Goal: Task Accomplishment & Management: Use online tool/utility

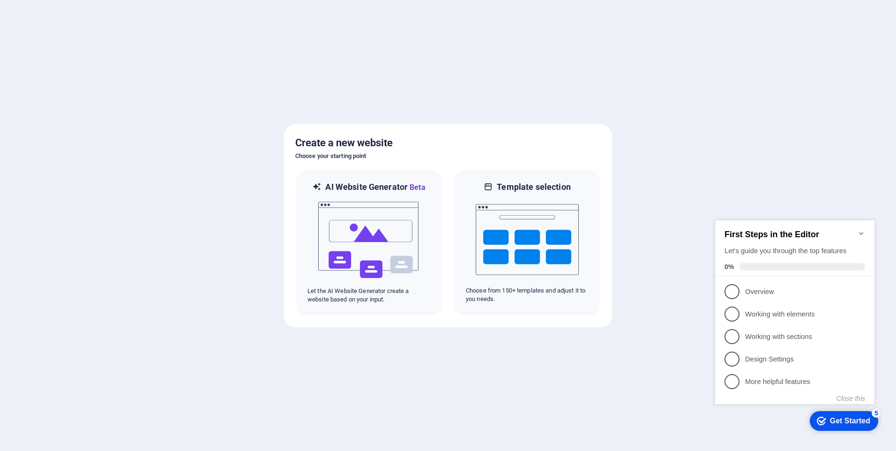
click at [855, 427] on div "checkmark Get Started 5" at bounding box center [844, 421] width 68 height 20
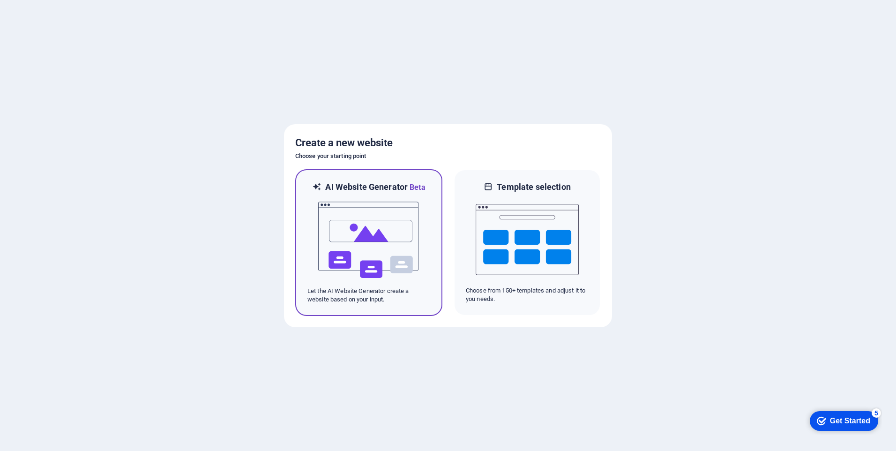
click at [375, 234] on img at bounding box center [368, 240] width 103 height 94
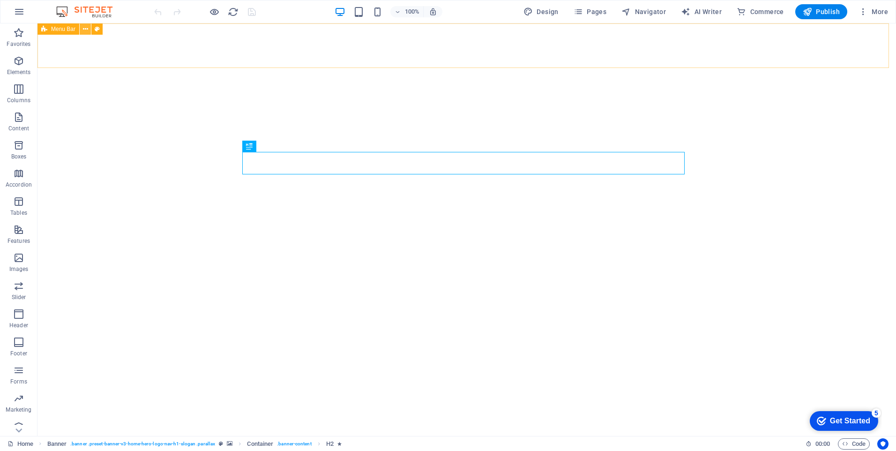
click at [83, 30] on icon at bounding box center [85, 29] width 5 height 10
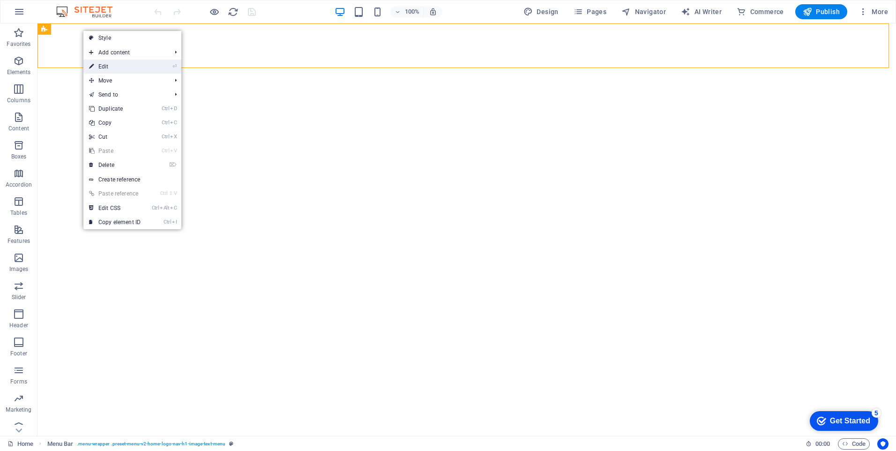
click at [124, 69] on link "⏎ Edit" at bounding box center [114, 67] width 63 height 14
select select "header"
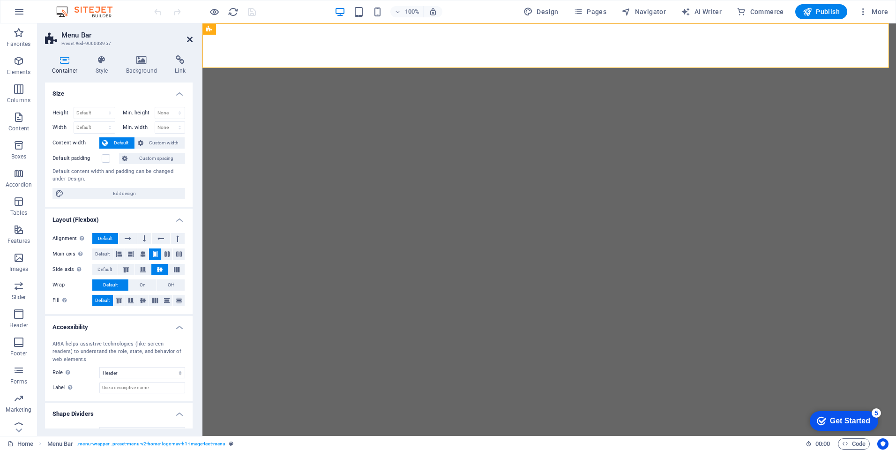
click at [187, 40] on icon at bounding box center [190, 40] width 6 height 8
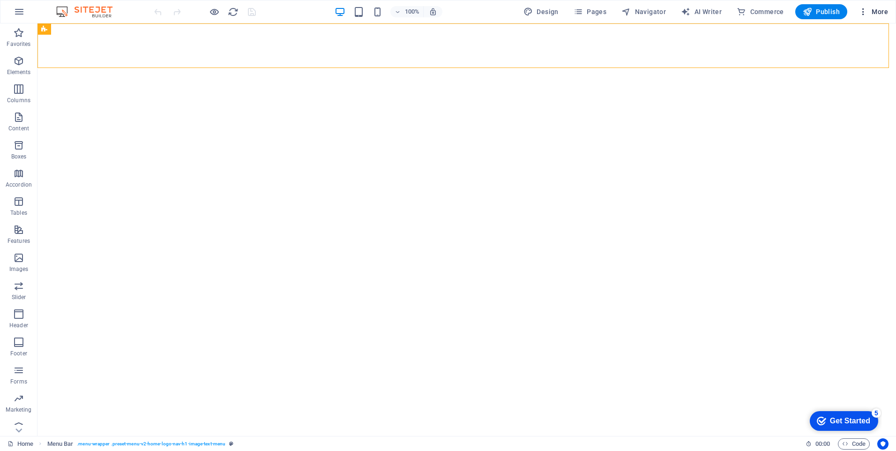
click at [860, 10] on icon "button" at bounding box center [863, 11] width 9 height 9
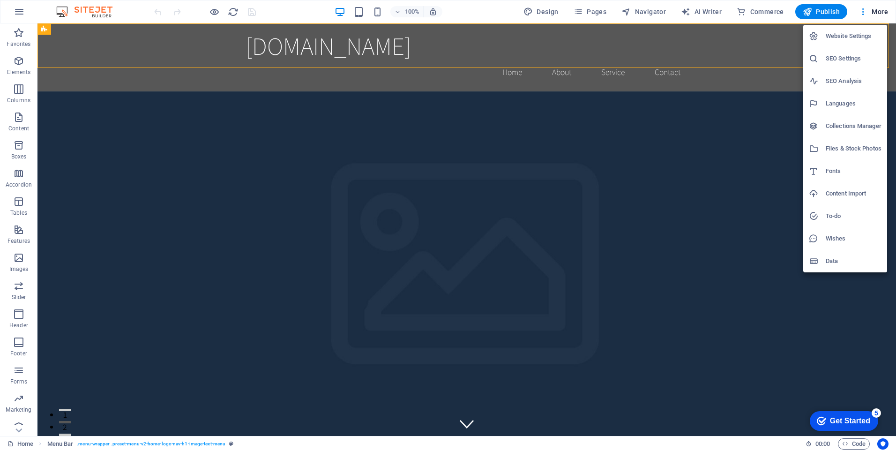
click at [641, 200] on div at bounding box center [448, 225] width 896 height 451
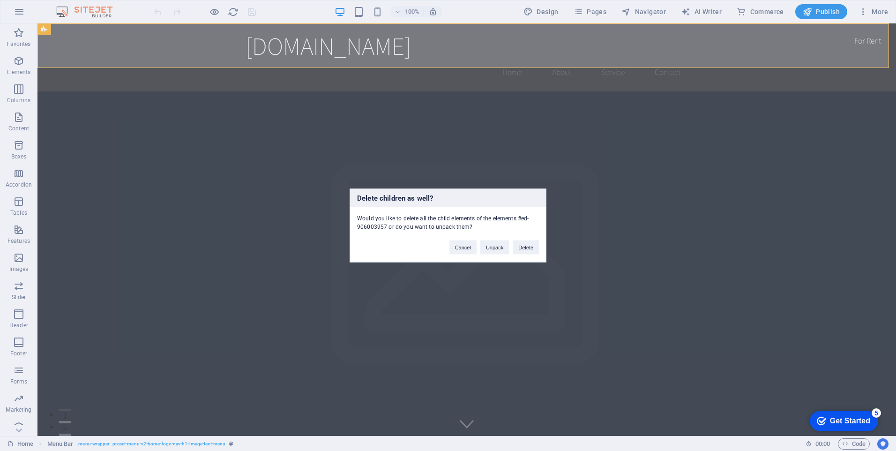
click at [512, 242] on div "Cancel Unpack Delete" at bounding box center [495, 243] width 104 height 24
click at [529, 245] on button "Delete" at bounding box center [526, 248] width 26 height 14
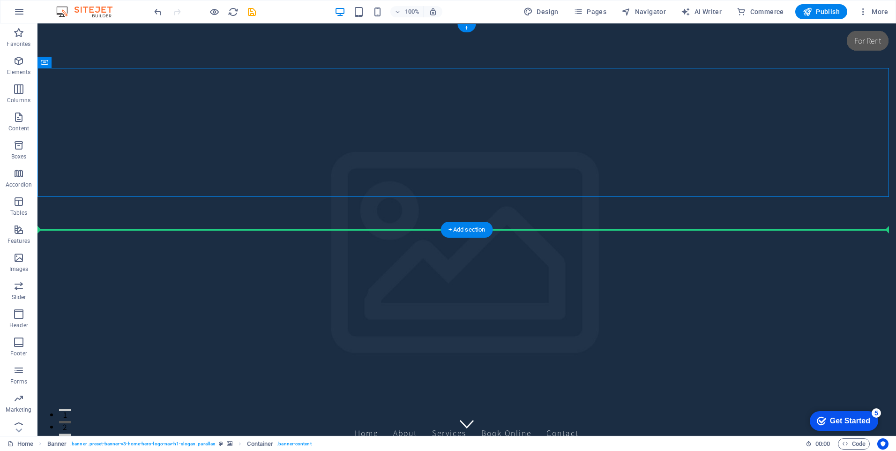
drag, startPoint x: 707, startPoint y: 186, endPoint x: 671, endPoint y: 209, distance: 42.4
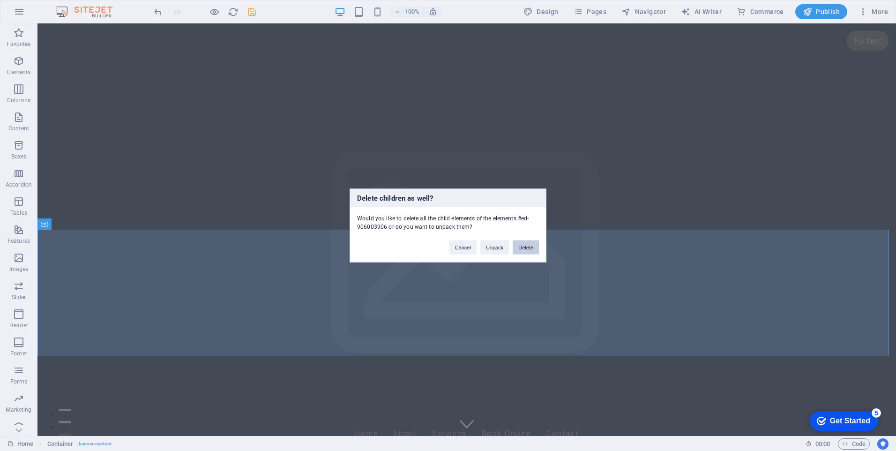
click at [525, 248] on button "Delete" at bounding box center [526, 248] width 26 height 14
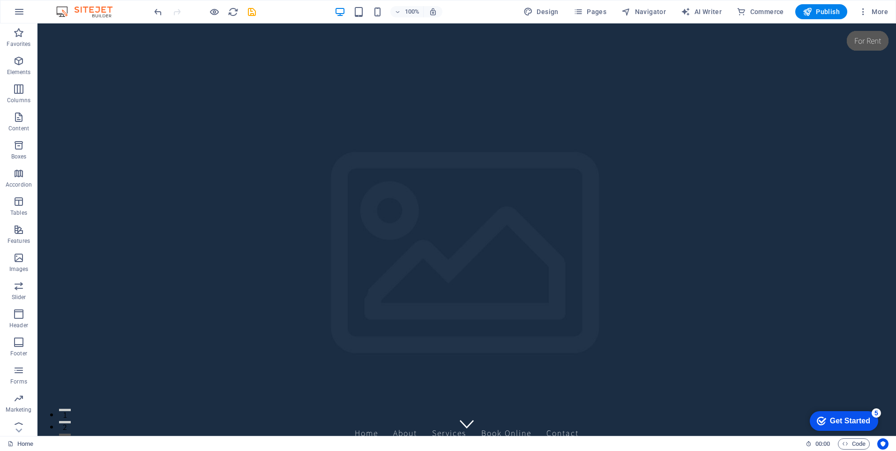
click at [534, 252] on figure at bounding box center [504, 253] width 859 height 413
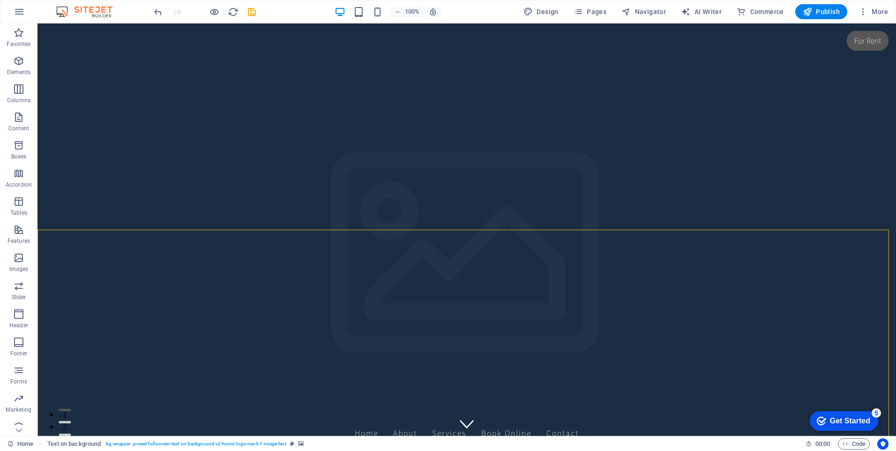
click at [683, 323] on figure at bounding box center [504, 253] width 859 height 413
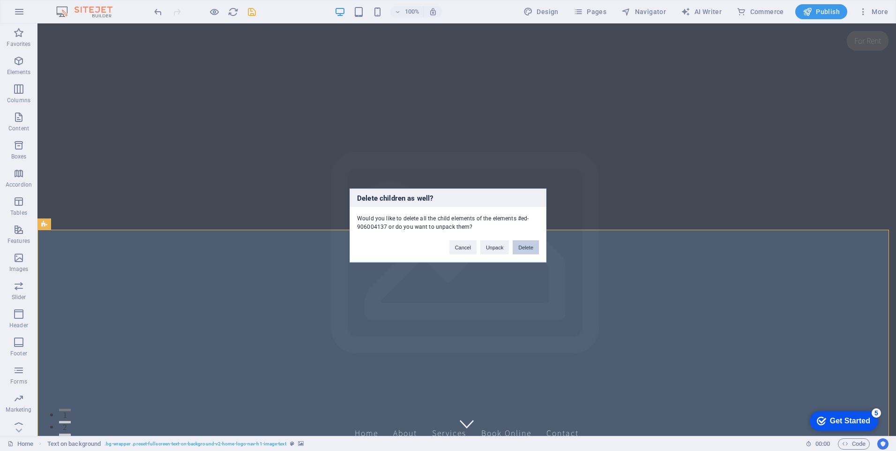
drag, startPoint x: 541, startPoint y: 243, endPoint x: 527, endPoint y: 245, distance: 13.3
click at [527, 245] on div "Cancel Unpack Delete" at bounding box center [495, 243] width 104 height 24
click at [527, 245] on button "Delete" at bounding box center [526, 248] width 26 height 14
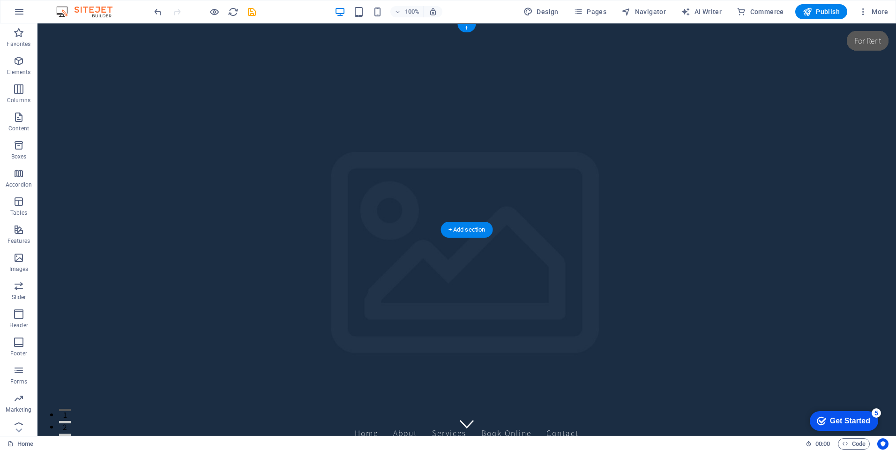
click at [577, 191] on figure at bounding box center [467, 229] width 859 height 413
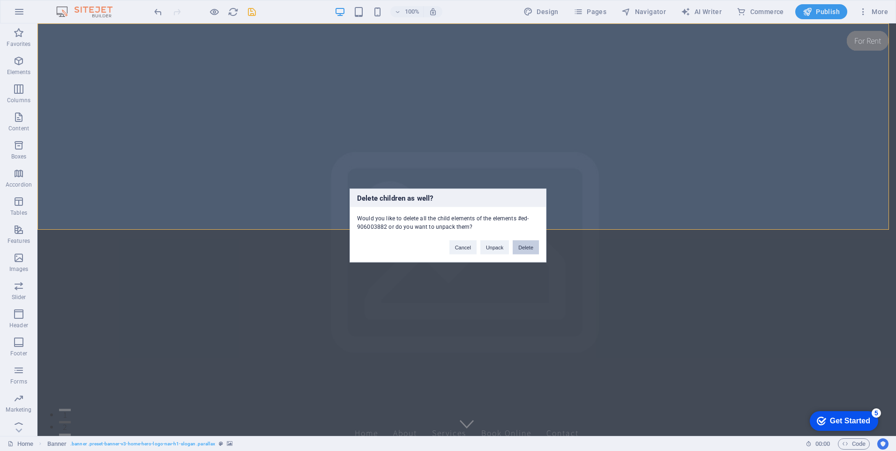
click at [528, 247] on button "Delete" at bounding box center [526, 248] width 26 height 14
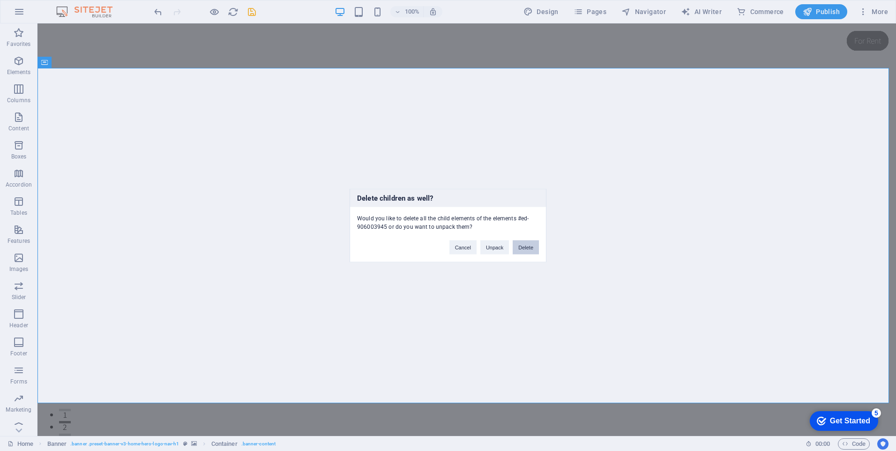
click at [533, 248] on button "Delete" at bounding box center [526, 248] width 26 height 14
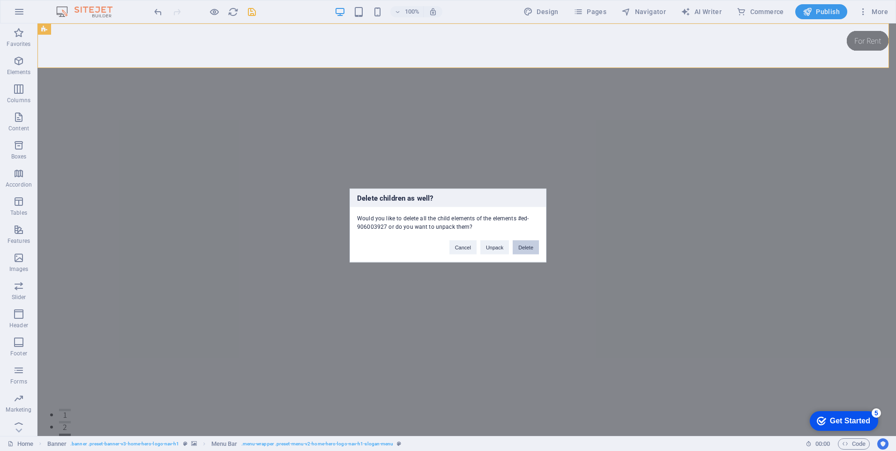
click at [528, 245] on button "Delete" at bounding box center [526, 248] width 26 height 14
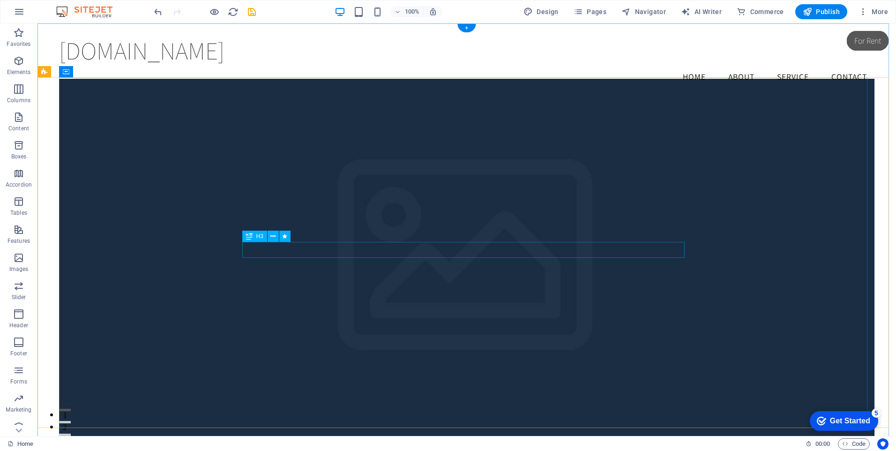
click at [531, 291] on figure at bounding box center [467, 267] width 816 height 376
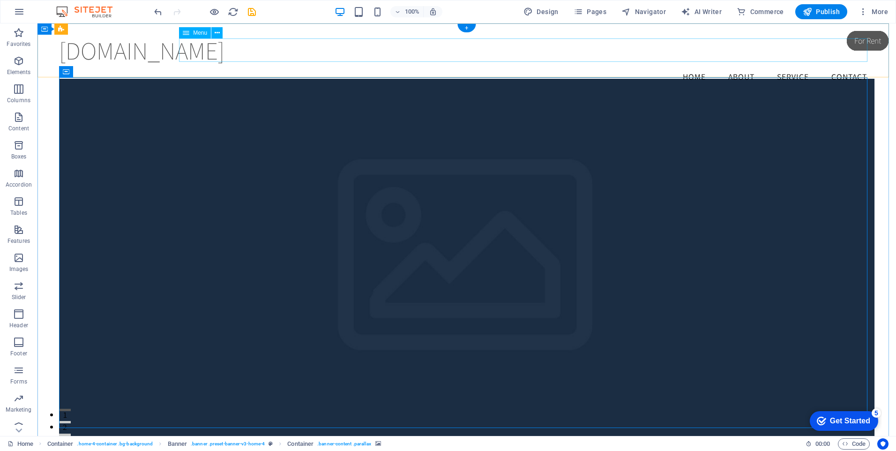
click at [439, 65] on nav "Home About Service Contact" at bounding box center [467, 76] width 816 height 23
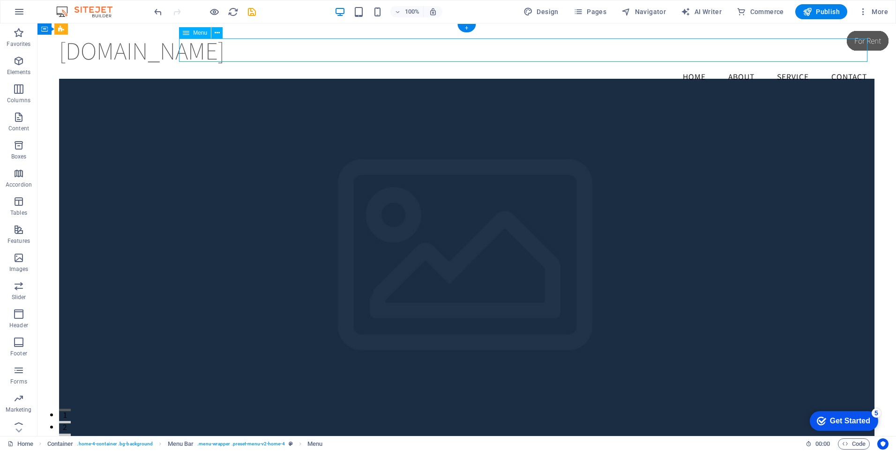
click at [439, 65] on nav "Home About Service Contact" at bounding box center [467, 76] width 816 height 23
select select
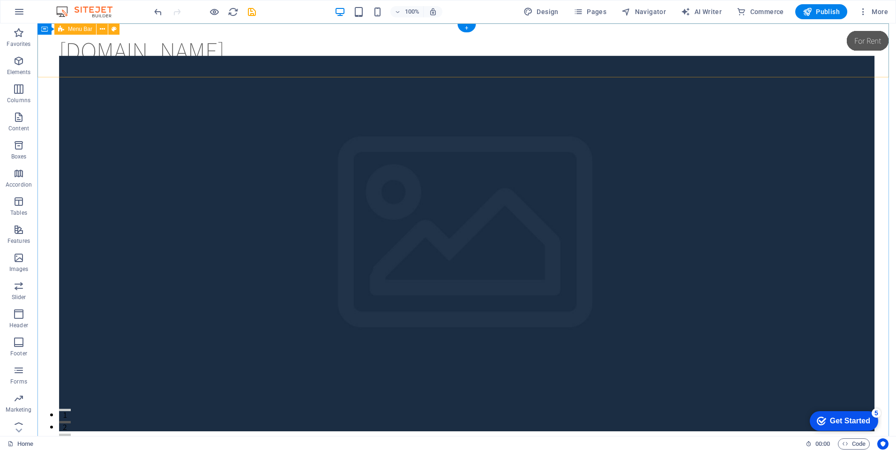
click at [475, 47] on div "reelslab.info Menu" at bounding box center [467, 50] width 859 height 54
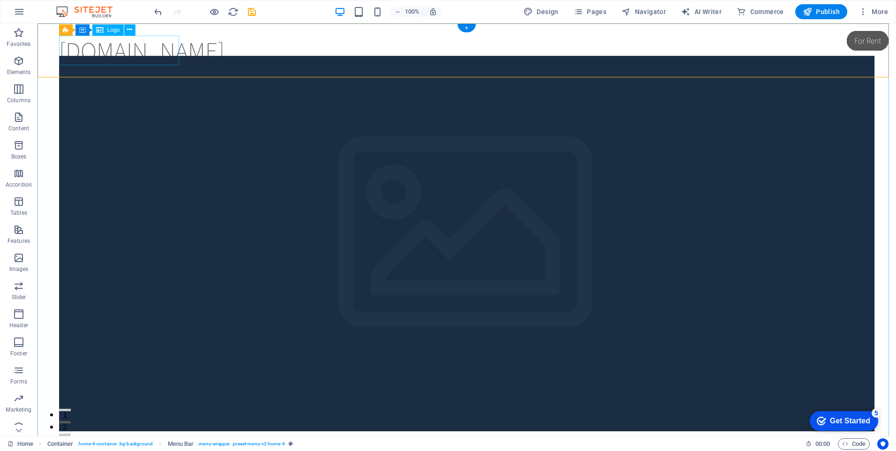
click at [177, 56] on div "[DOMAIN_NAME]" at bounding box center [467, 51] width 816 height 30
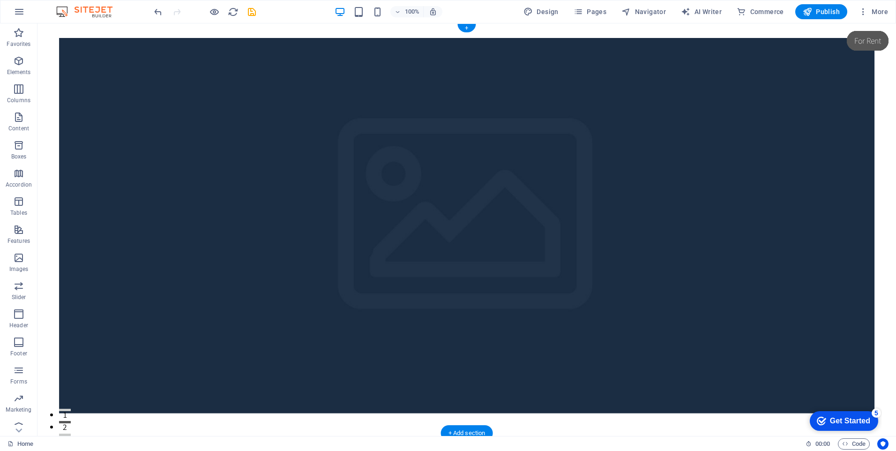
click at [269, 52] on figure at bounding box center [467, 226] width 816 height 376
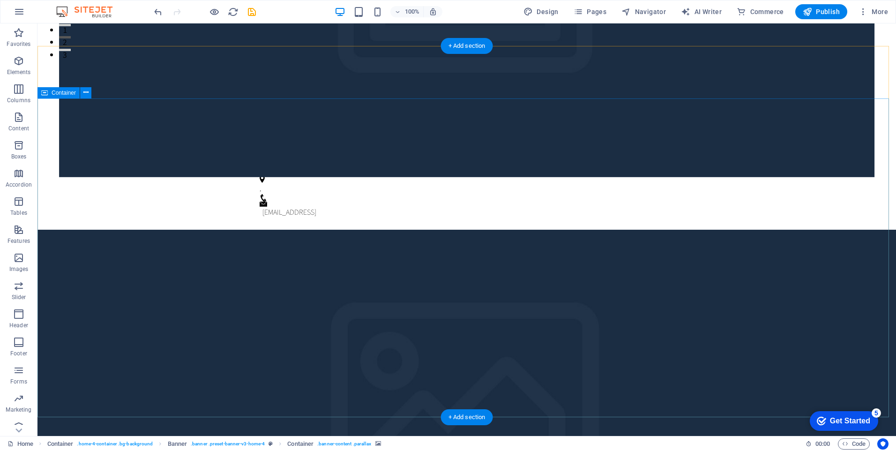
scroll to position [391, 0]
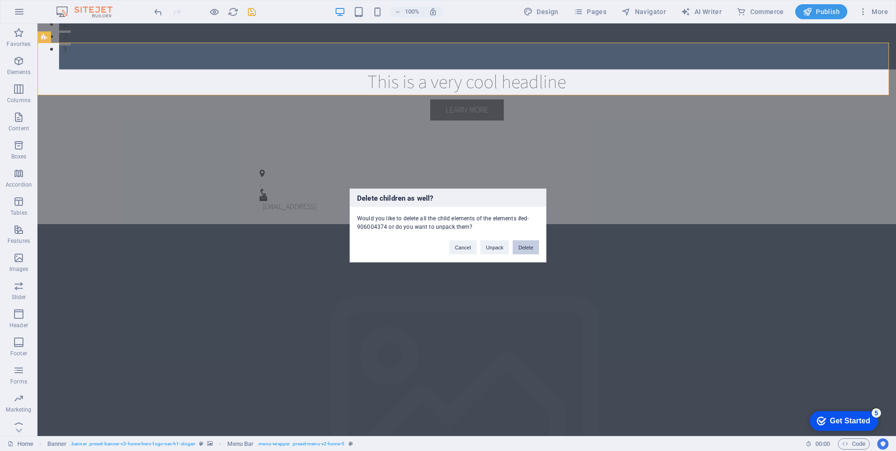
drag, startPoint x: 522, startPoint y: 240, endPoint x: 521, endPoint y: 246, distance: 6.6
click at [521, 246] on div "Cancel Unpack Delete" at bounding box center [495, 243] width 104 height 24
click at [521, 246] on button "Delete" at bounding box center [526, 248] width 26 height 14
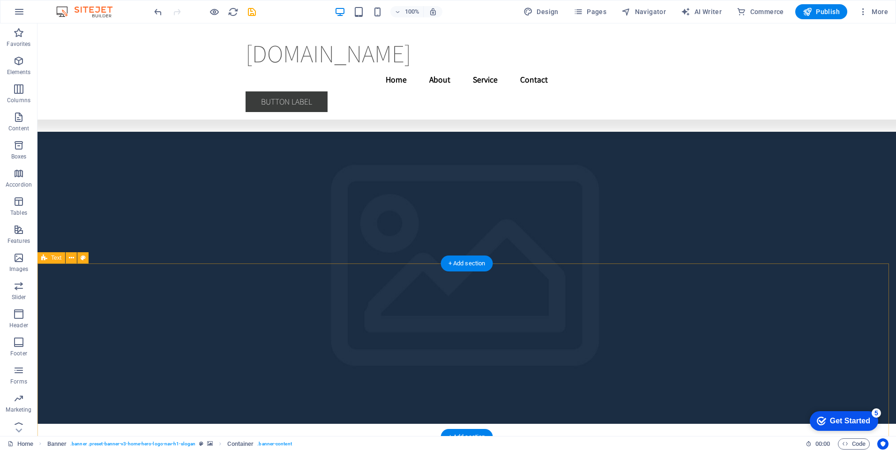
scroll to position [1395, 0]
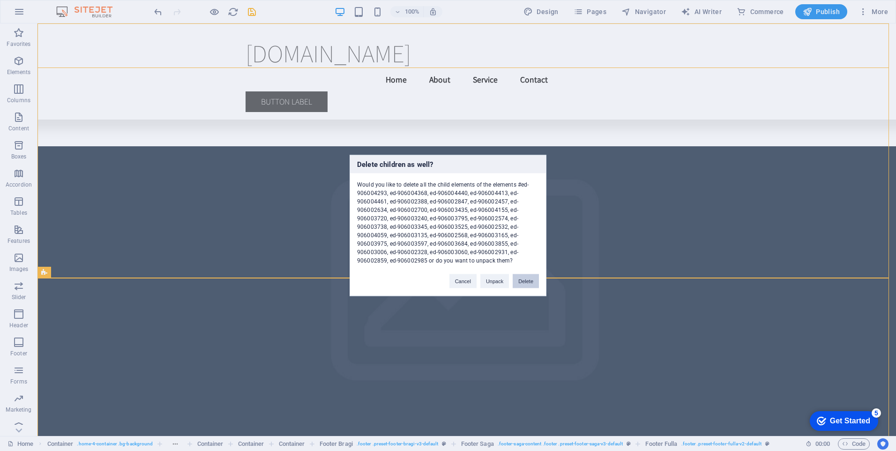
click at [527, 286] on button "Delete" at bounding box center [526, 281] width 26 height 14
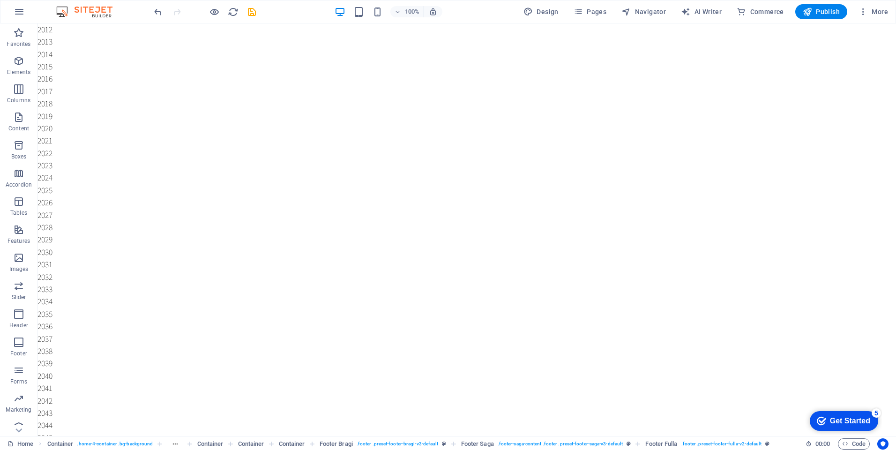
scroll to position [0, 0]
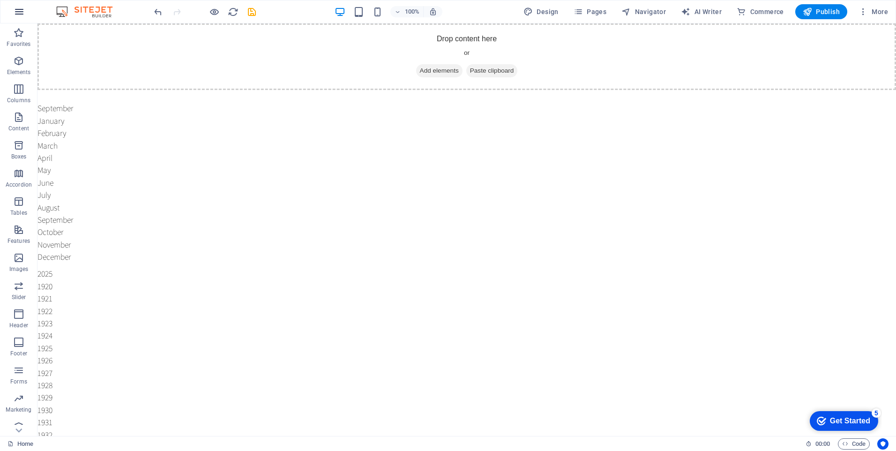
click at [23, 11] on icon "button" at bounding box center [19, 11] width 11 height 11
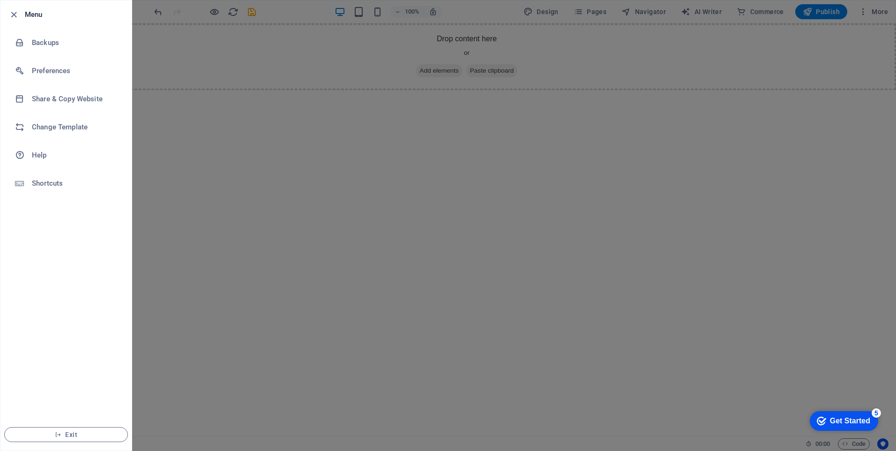
click at [24, 18] on div at bounding box center [16, 14] width 17 height 11
click at [570, 176] on div at bounding box center [448, 225] width 896 height 451
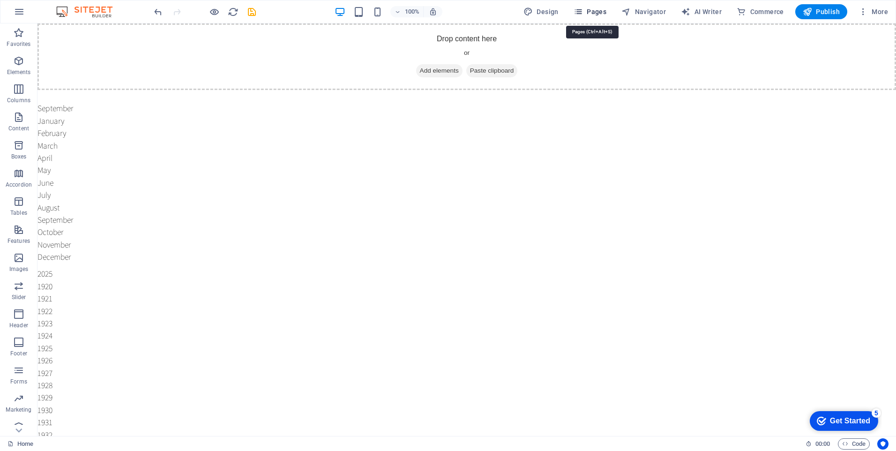
click at [583, 10] on icon "button" at bounding box center [578, 11] width 9 height 9
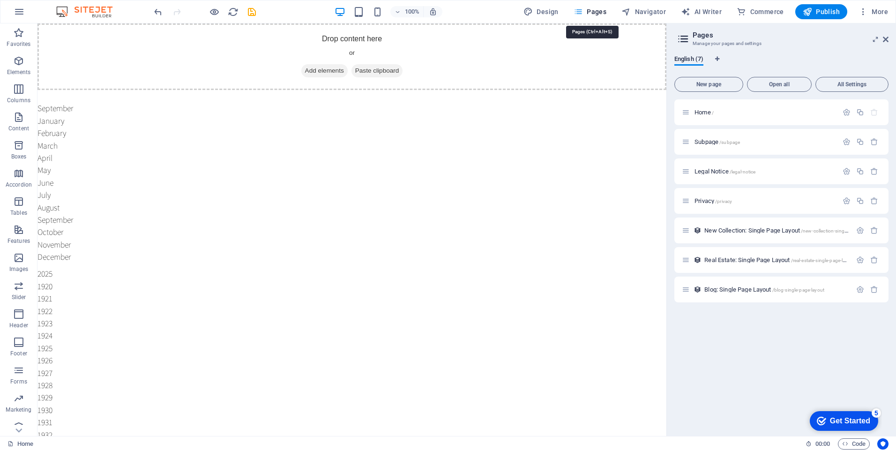
click at [583, 10] on icon "button" at bounding box center [578, 11] width 9 height 9
click at [876, 5] on button "More" at bounding box center [873, 11] width 37 height 15
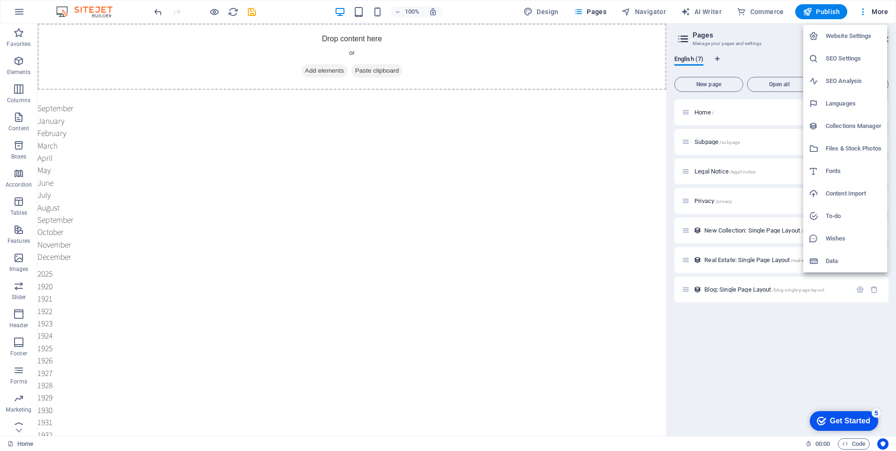
click at [814, 15] on div at bounding box center [448, 225] width 896 height 451
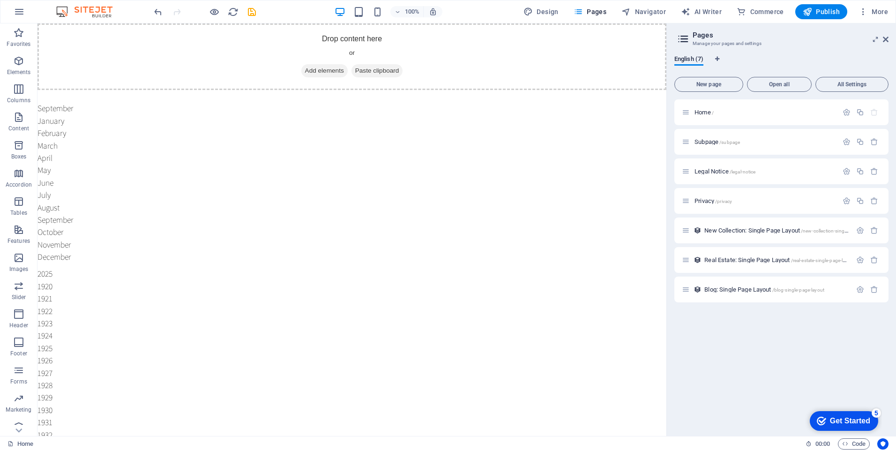
click at [814, 15] on span "Publish" at bounding box center [821, 11] width 37 height 9
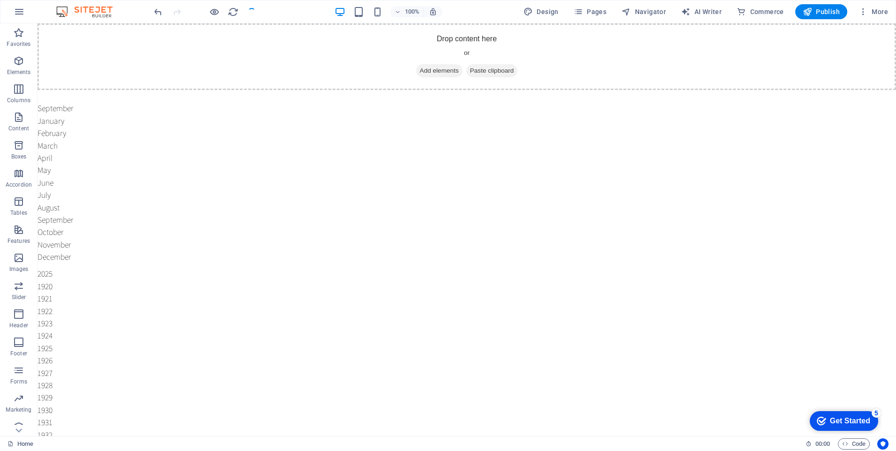
click at [814, 15] on span "Publish" at bounding box center [821, 11] width 37 height 9
click at [836, 14] on span "Publish" at bounding box center [821, 11] width 37 height 9
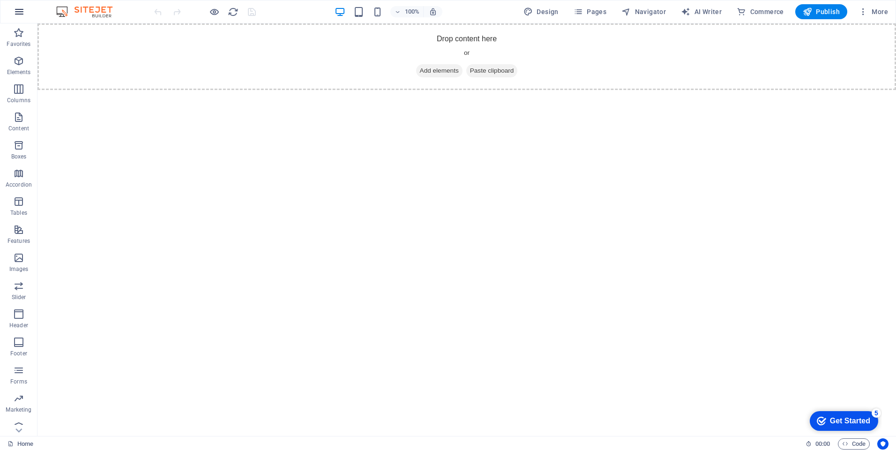
click at [24, 12] on icon "button" at bounding box center [19, 11] width 11 height 11
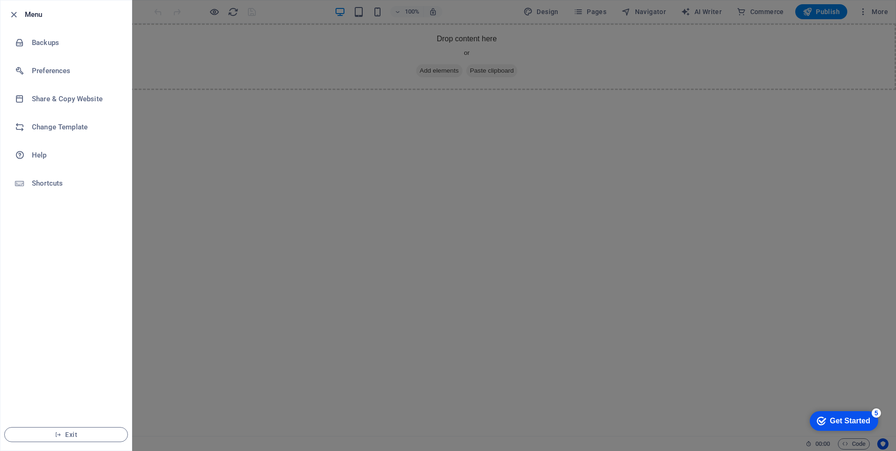
click at [173, 143] on div at bounding box center [448, 225] width 896 height 451
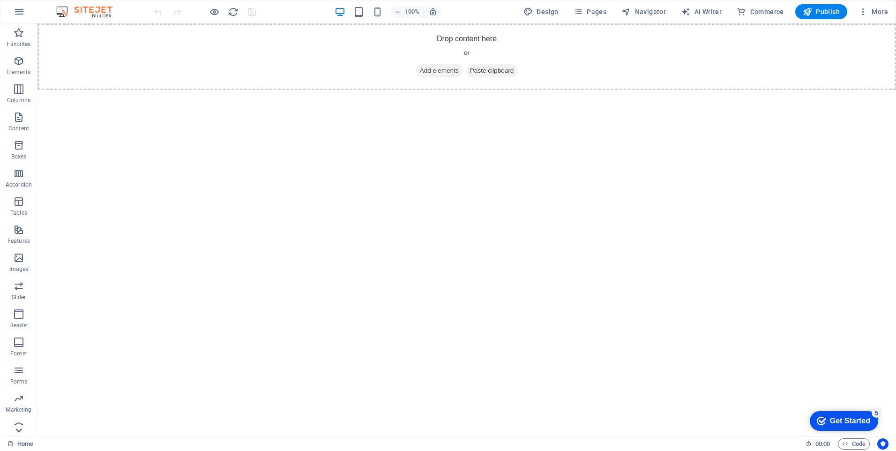
click at [21, 429] on icon at bounding box center [18, 430] width 13 height 13
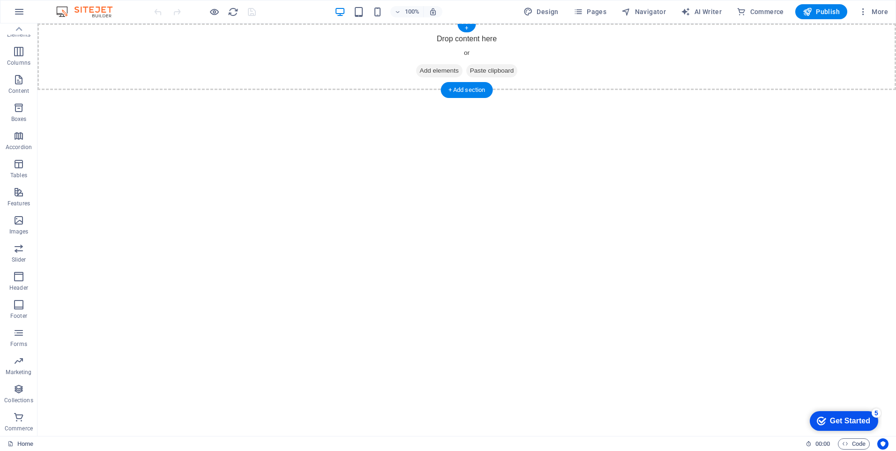
click at [188, 43] on div "Drop content here or Add elements Paste clipboard" at bounding box center [467, 56] width 859 height 67
click at [104, 13] on img at bounding box center [89, 11] width 70 height 11
click at [867, 12] on icon "button" at bounding box center [863, 11] width 9 height 9
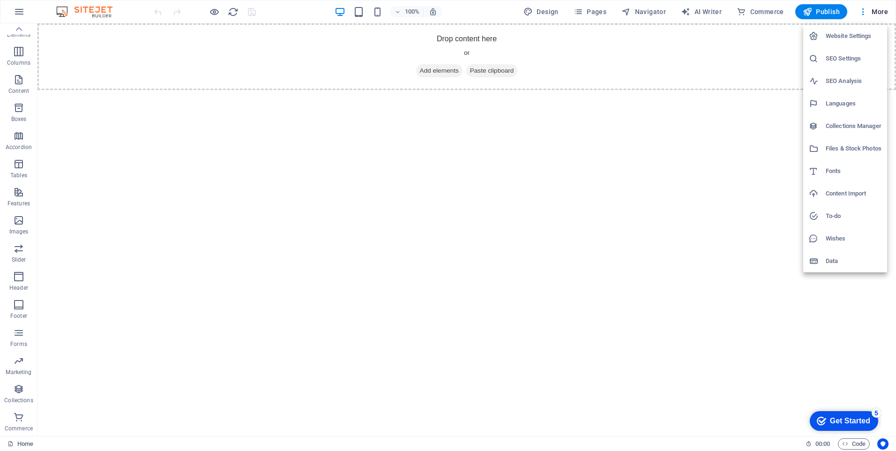
click at [829, 268] on li "Data" at bounding box center [846, 261] width 84 height 23
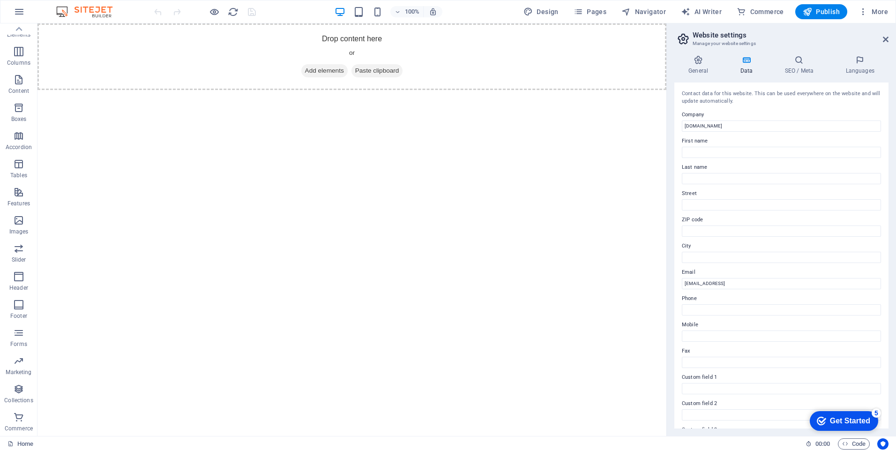
click at [612, 90] on html "Skip to main content Drop content here or Add elements Paste clipboard" at bounding box center [352, 56] width 629 height 67
click at [886, 35] on h2 "Website settings" at bounding box center [791, 35] width 196 height 8
click at [886, 37] on icon at bounding box center [886, 40] width 6 height 8
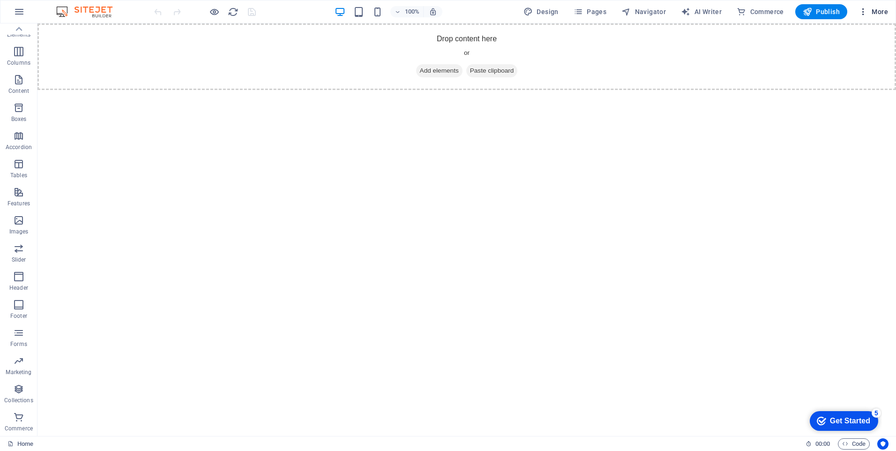
click at [885, 12] on span "More" at bounding box center [874, 11] width 30 height 9
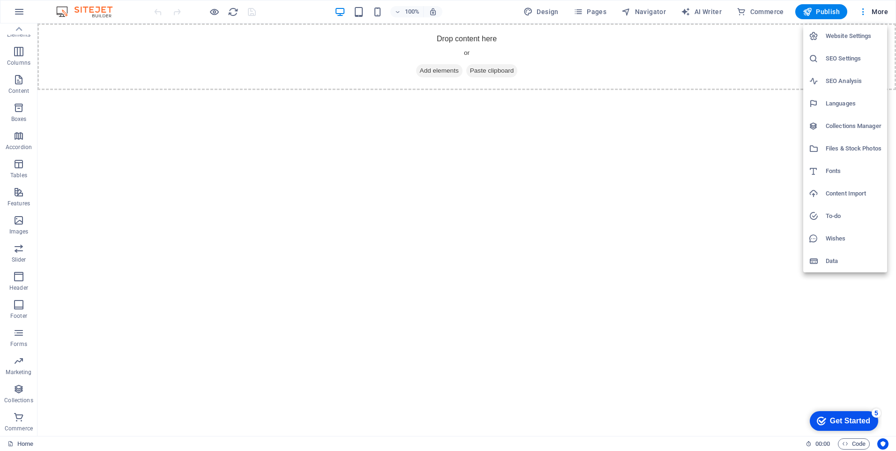
click at [861, 32] on h6 "Website Settings" at bounding box center [854, 35] width 56 height 11
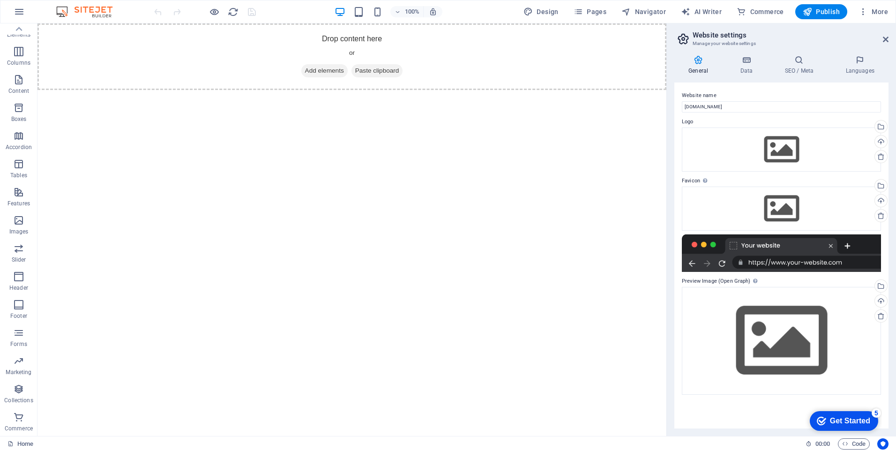
click at [887, 35] on h2 "Website settings" at bounding box center [791, 35] width 196 height 8
click at [885, 43] on icon at bounding box center [886, 40] width 6 height 8
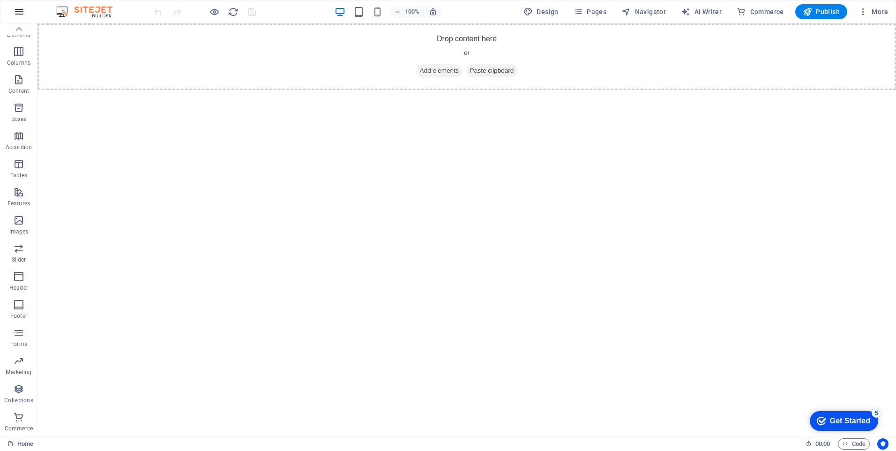
click at [20, 9] on icon "button" at bounding box center [19, 11] width 11 height 11
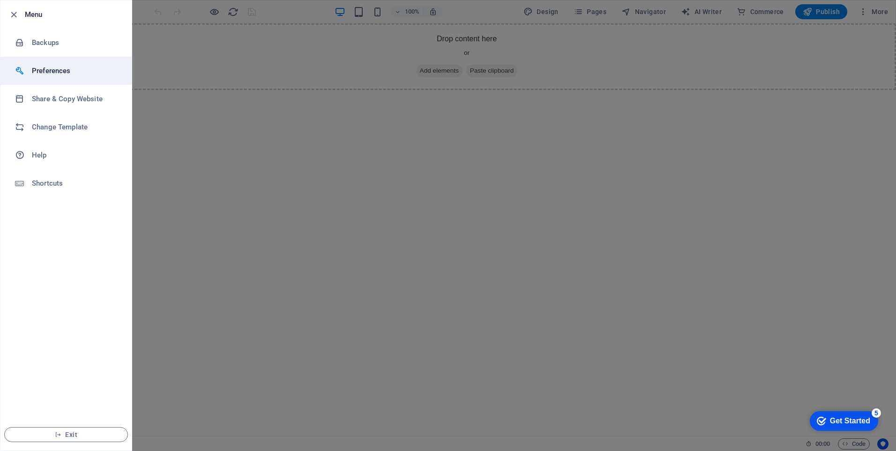
click at [47, 73] on h6 "Preferences" at bounding box center [75, 70] width 87 height 11
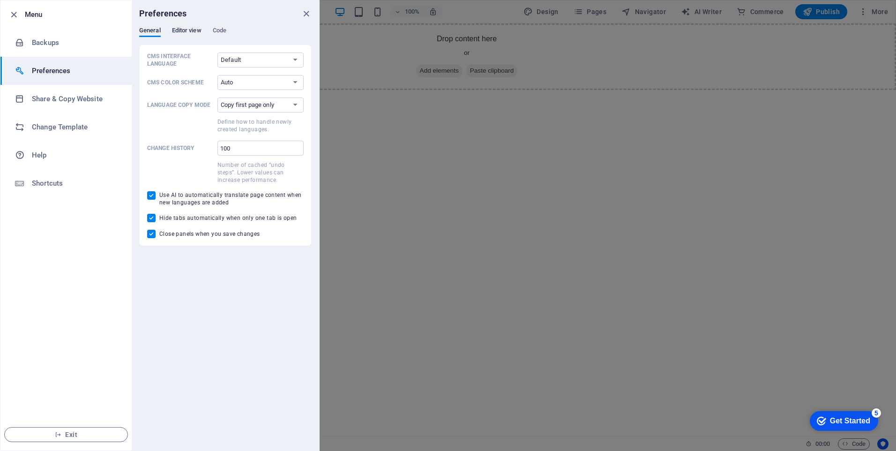
click at [197, 30] on span "Editor view" at bounding box center [187, 31] width 30 height 13
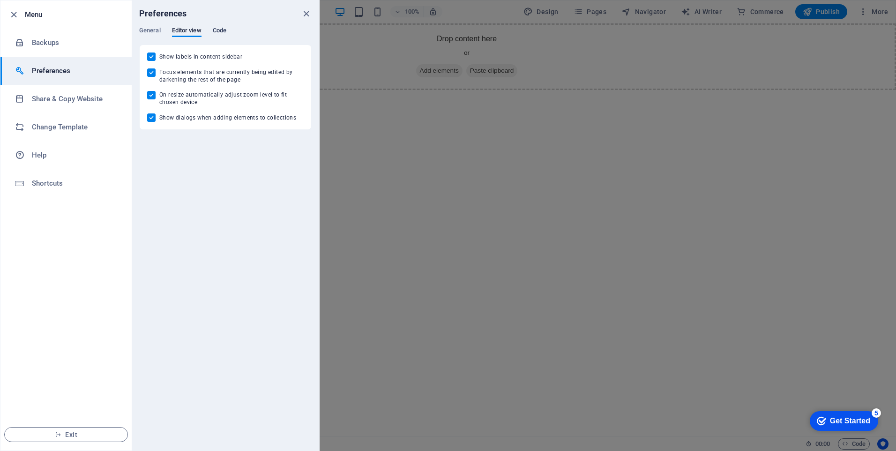
click at [224, 31] on span "Code" at bounding box center [220, 31] width 14 height 13
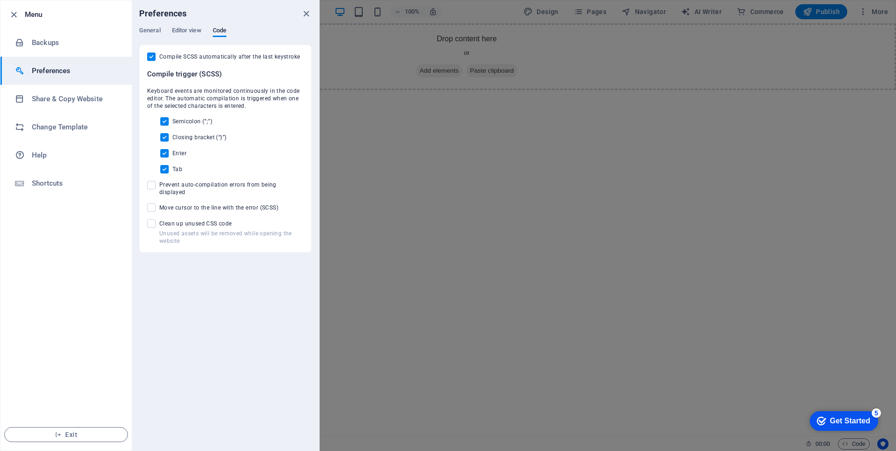
click at [353, 183] on div at bounding box center [448, 225] width 896 height 451
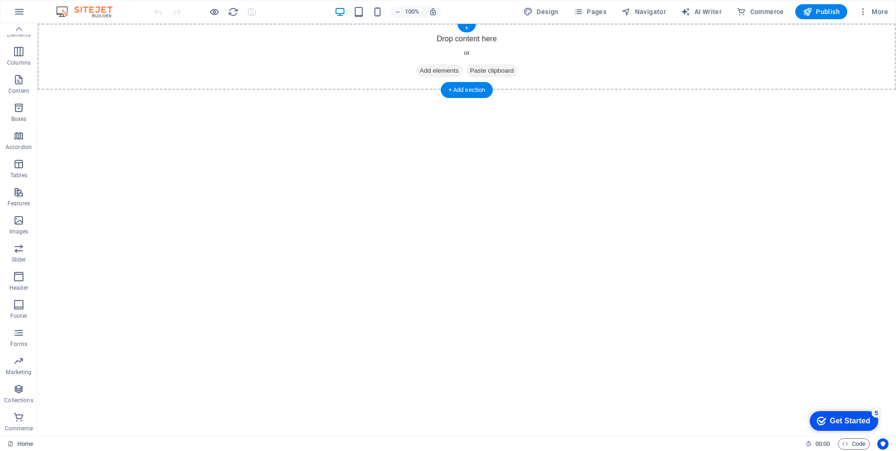
click at [149, 35] on div "Drop content here or Add elements Paste clipboard" at bounding box center [467, 56] width 859 height 67
click at [519, 59] on div "Drop content here or Add elements Paste clipboard" at bounding box center [467, 56] width 859 height 67
click at [648, 65] on div "Drop content here or Add elements Paste clipboard" at bounding box center [467, 56] width 859 height 67
click at [652, 90] on html "Skip to main content Drop content here or Add elements Paste clipboard" at bounding box center [467, 56] width 859 height 67
click at [662, 82] on div "Drop content here or Add elements Paste clipboard" at bounding box center [467, 56] width 859 height 67
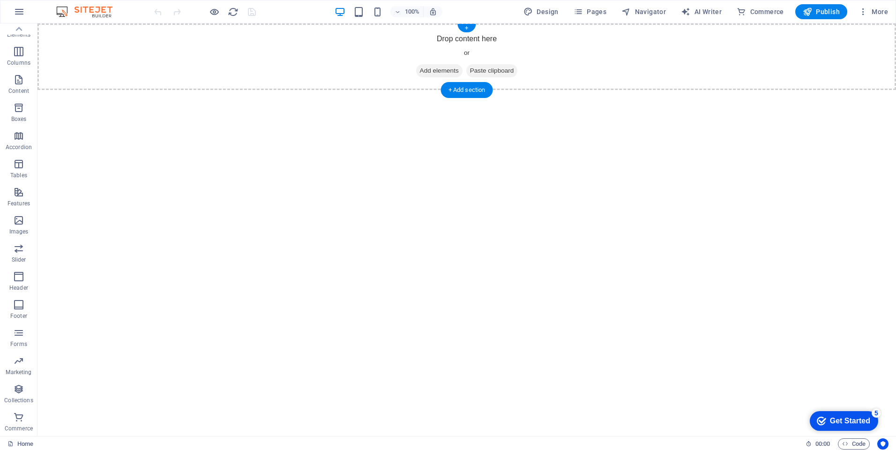
click at [662, 82] on div "Drop content here or Add elements Paste clipboard" at bounding box center [467, 56] width 859 height 67
click at [266, 54] on div "Drop content here or Add elements Paste clipboard" at bounding box center [467, 56] width 859 height 67
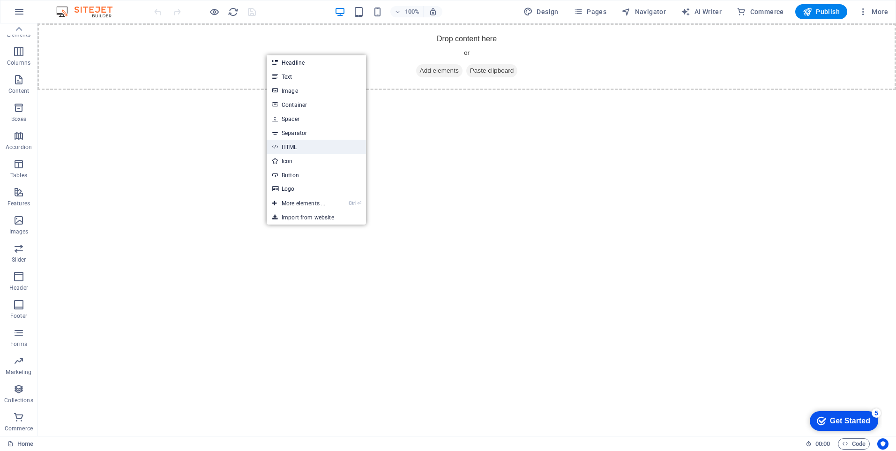
click at [305, 143] on link "HTML" at bounding box center [316, 147] width 99 height 14
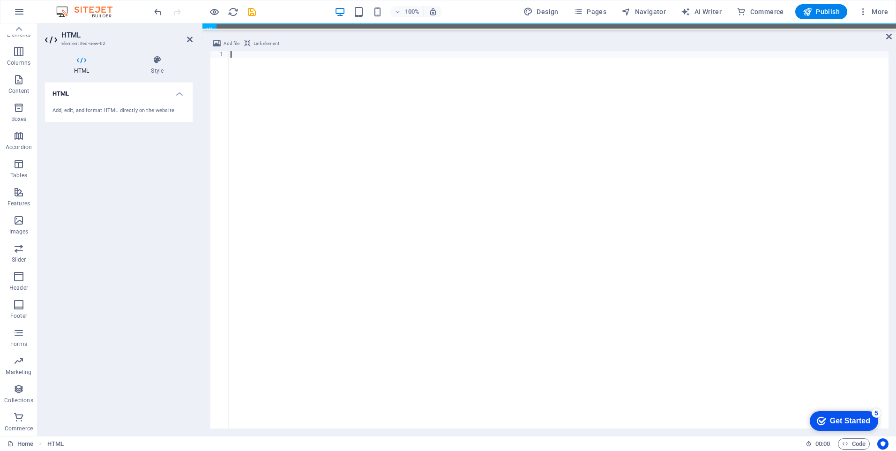
paste textarea "<p class="mt-2 text-sm text-slate-600">Локальные интеграции, Reels‑серии, лид‑ф…"
type textarea "<p class="mt-2 text-sm text-slate-600">Локальные интеграции, Reels‑серии, лид‑ф…"
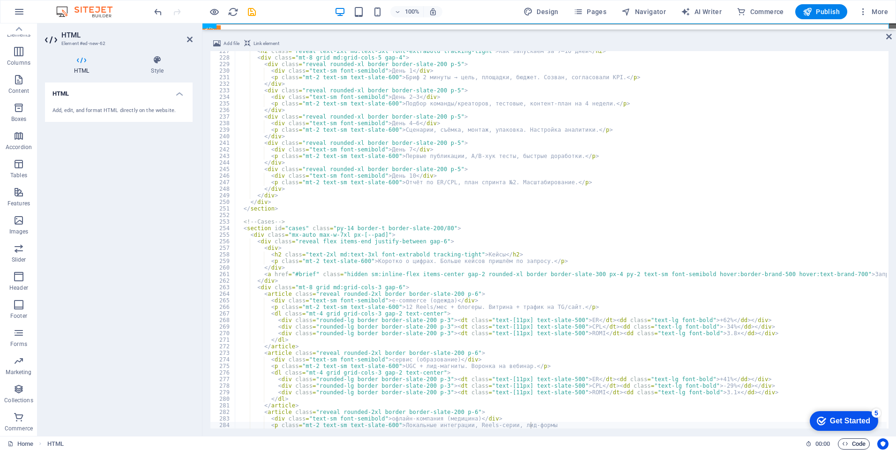
click at [851, 446] on span "Code" at bounding box center [854, 443] width 23 height 11
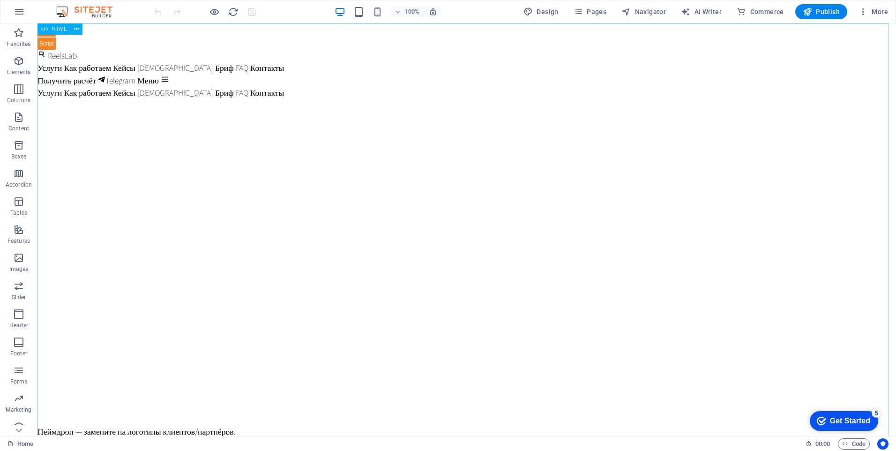
click at [54, 32] on span "HTML" at bounding box center [59, 29] width 15 height 6
click at [45, 30] on icon at bounding box center [44, 28] width 7 height 11
click at [76, 402] on icon at bounding box center [429, 402] width 859 height 0
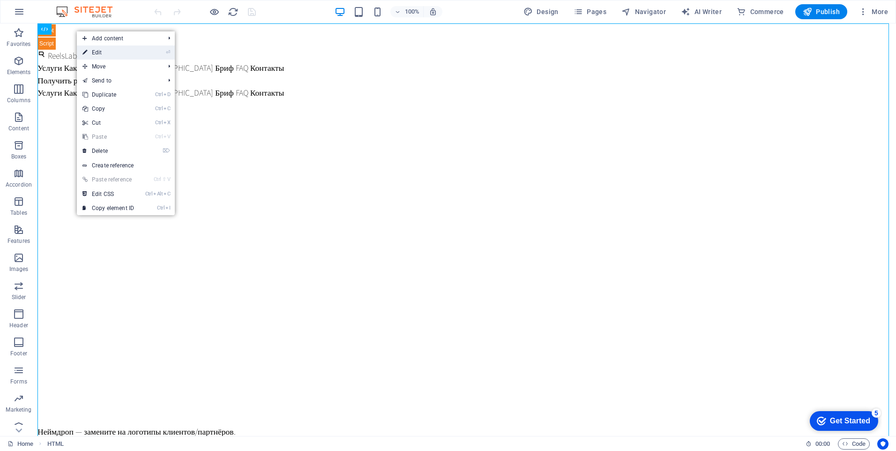
click at [90, 52] on link "⏎ Edit" at bounding box center [108, 52] width 63 height 14
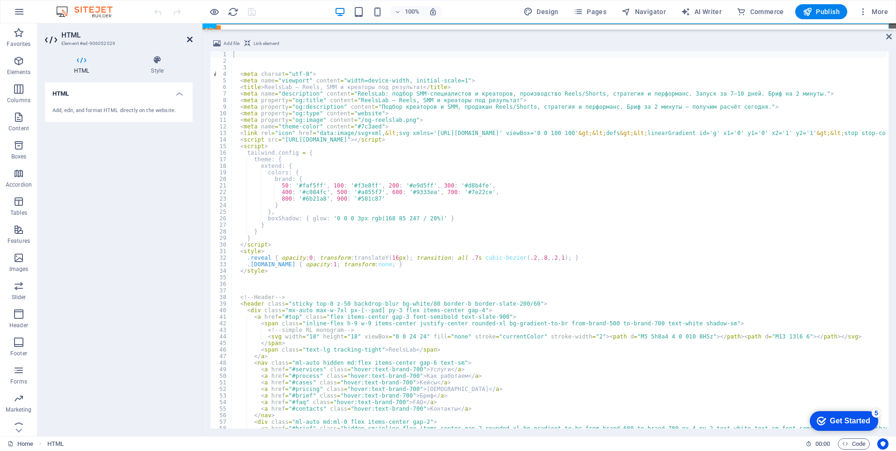
click at [187, 42] on icon at bounding box center [190, 40] width 6 height 8
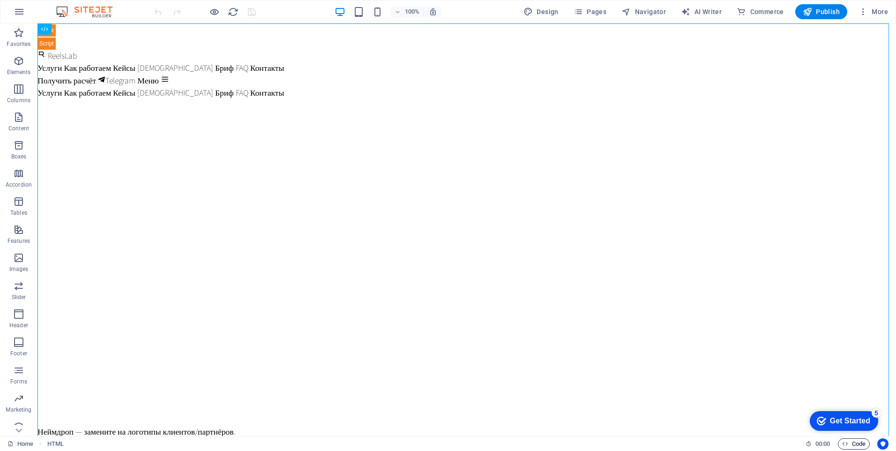
click at [850, 442] on span "Code" at bounding box center [854, 443] width 23 height 11
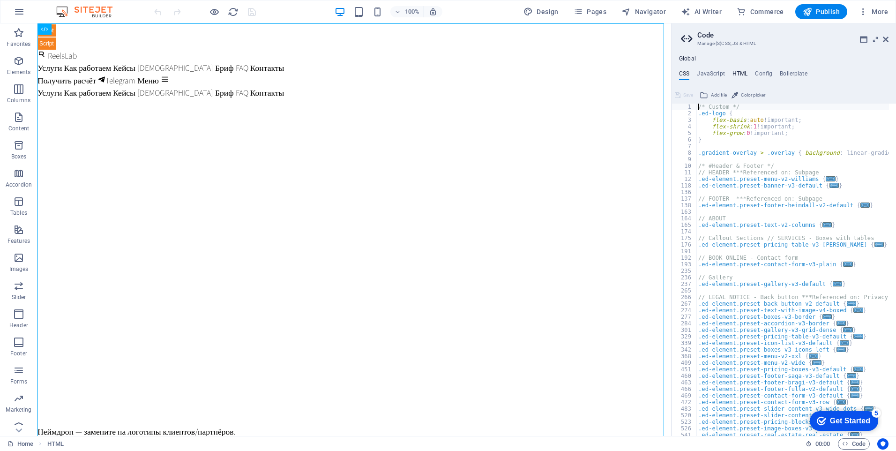
click at [737, 70] on h4 "HTML" at bounding box center [740, 75] width 15 height 10
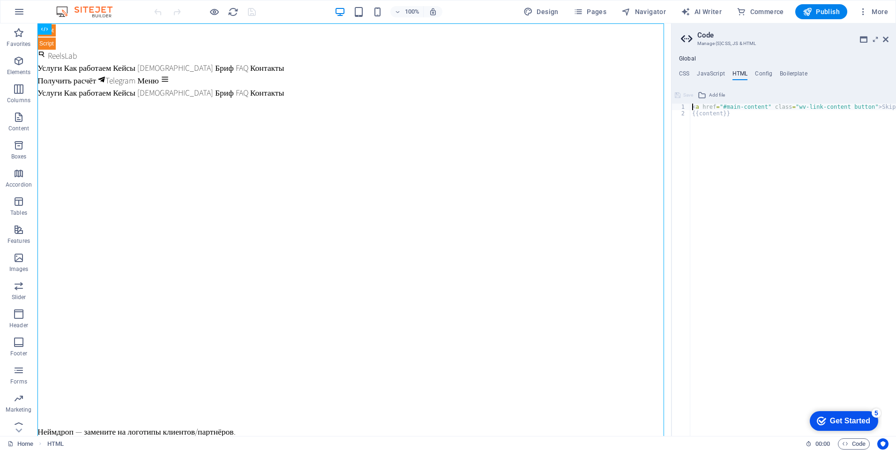
paste textarea "d^vs&z@fs6e0"
type textarea "d^vs&z@fs6e0 <a href="#main-content" class="wv-link-content button">Skip to mai…"
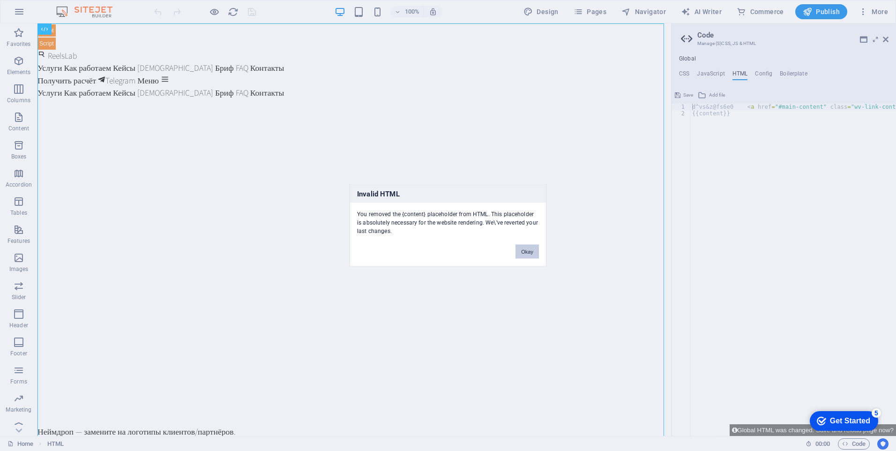
click at [518, 245] on button "Okay" at bounding box center [527, 252] width 23 height 14
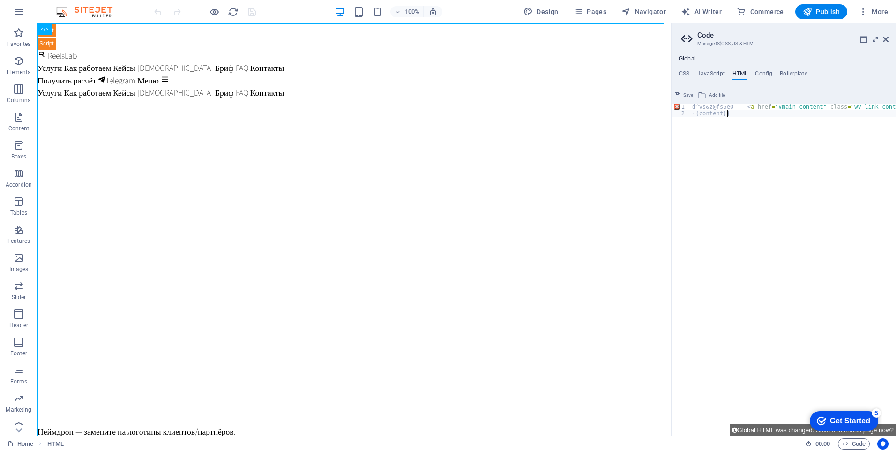
click at [742, 132] on div "d^vs&z@fs6e0 < a href = "#main-content" class = "wv-link-content button" > Skip…" at bounding box center [843, 277] width 304 height 346
paste textarea "d^vs&z@fs6e0 <a href="#main-content" class="wv-link-content button">Skip to mai…"
type textarea "d^vs&z@fs6e0 <a href="#main-content" class="wv-link-content button">Skip to mai…"
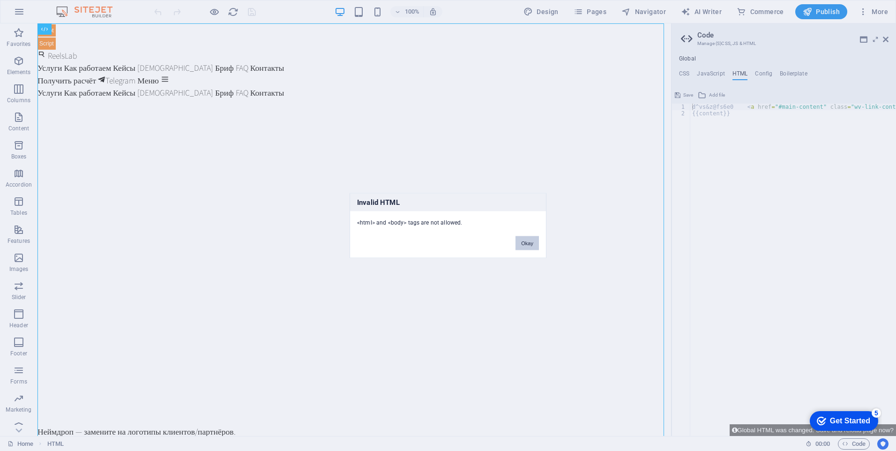
click at [536, 244] on button "Okay" at bounding box center [527, 243] width 23 height 14
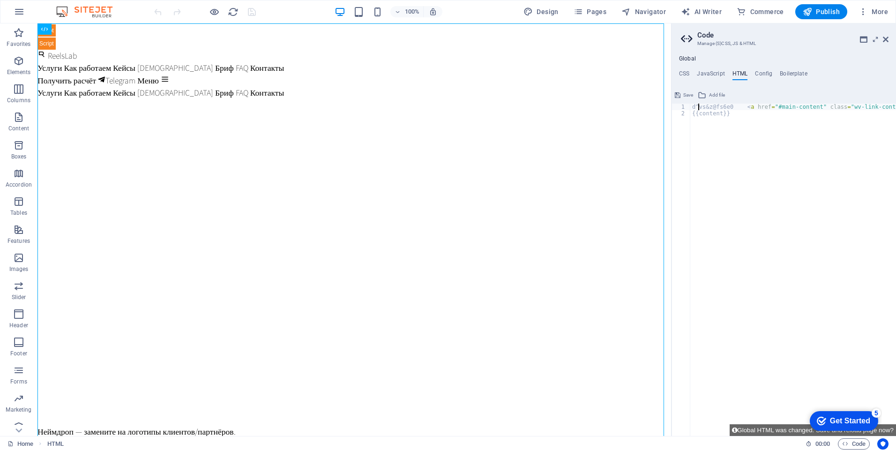
click at [700, 108] on div "d^vs&z@fs6e0 < a href = "#main-content" class = "wv-link-content button" > Skip…" at bounding box center [843, 273] width 304 height 339
type textarea "d^vs&z@fs6e0 <a href="#main-content" class="wv-link-content button">Skip to mai…"
paste textarea
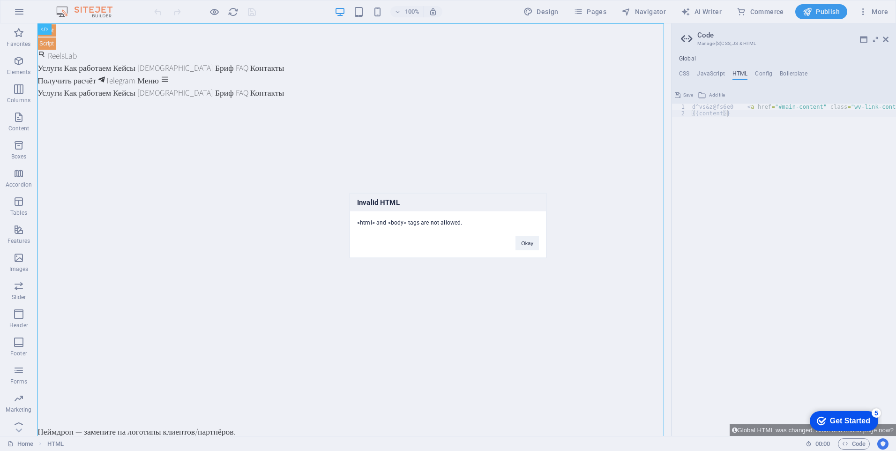
click at [517, 251] on div "Invalid HTML <html> and <body> tags are not allowed. Okay" at bounding box center [448, 225] width 197 height 65
click at [524, 244] on button "Okay" at bounding box center [527, 243] width 23 height 14
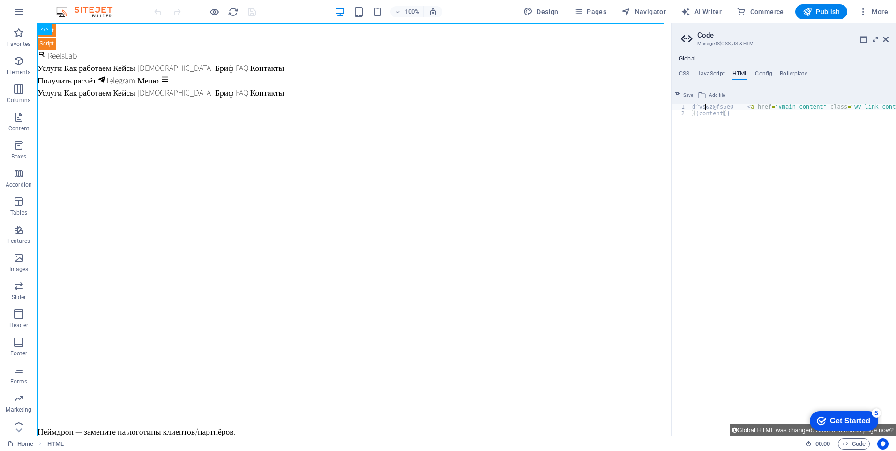
click at [705, 104] on div "d^vs&z@fs6e0 < a href = "#main-content" class = "wv-link-content button" > Skip…" at bounding box center [843, 273] width 304 height 339
type textarea "d^vs&z@fs6e0 <a href="#main-content" class="wv-link-content button">Skip to mai…"
paste textarea
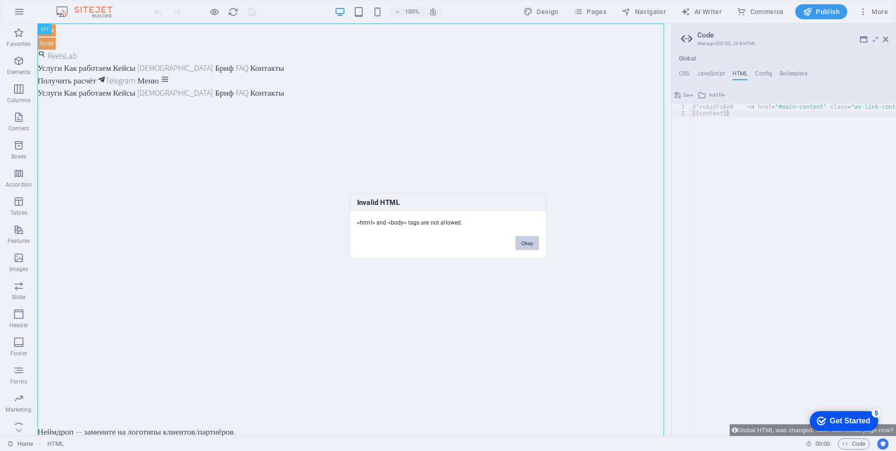
drag, startPoint x: 542, startPoint y: 248, endPoint x: 530, endPoint y: 242, distance: 13.9
click at [530, 242] on div "Okay" at bounding box center [528, 239] width 38 height 24
click at [530, 242] on button "Okay" at bounding box center [527, 243] width 23 height 14
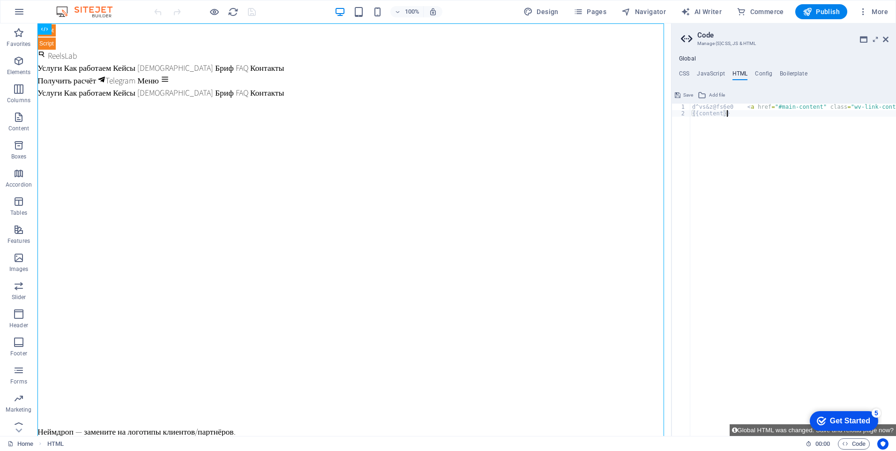
click at [760, 122] on div "d^vs&z@fs6e0 < a href = "#main-content" class = "wv-link-content button" > Skip…" at bounding box center [843, 273] width 304 height 339
type textarea "d^vs&z@fs6e0 <a href="#main-content" class="wv-link-content button">Skip to mai…"
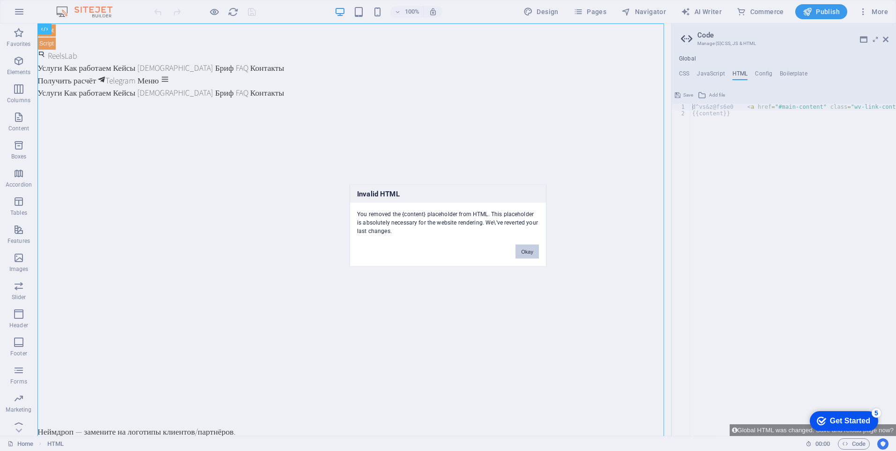
click at [531, 252] on button "Okay" at bounding box center [527, 252] width 23 height 14
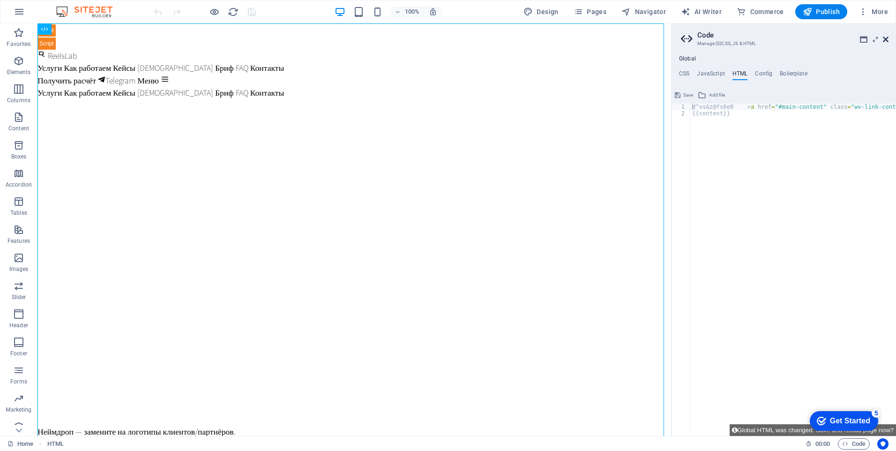
click at [883, 40] on icon at bounding box center [886, 40] width 6 height 8
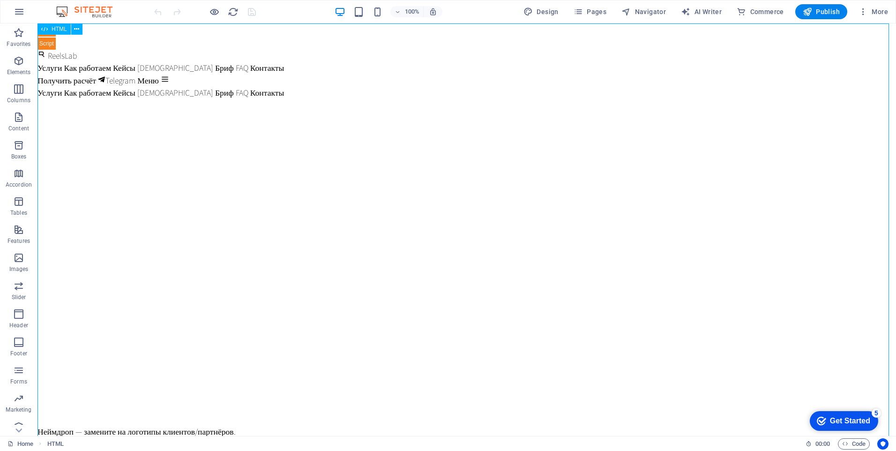
click at [59, 28] on span "HTML" at bounding box center [59, 29] width 15 height 6
click at [73, 30] on button at bounding box center [76, 28] width 11 height 11
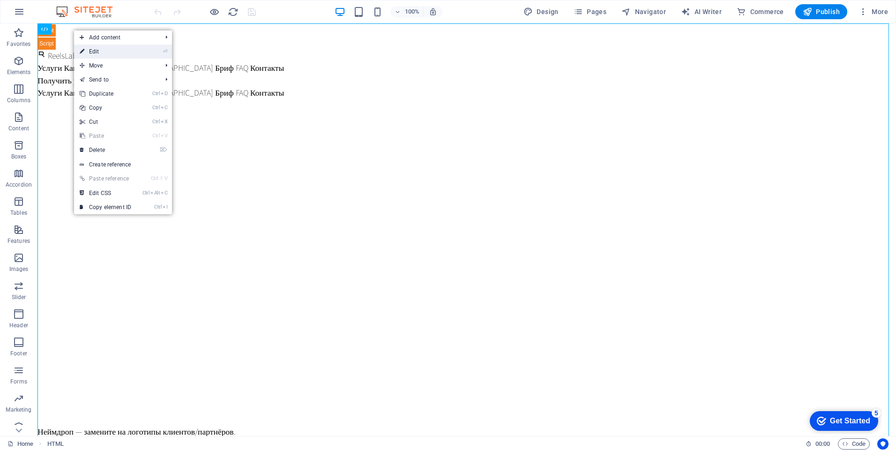
click at [101, 53] on link "⏎ Edit" at bounding box center [105, 52] width 63 height 14
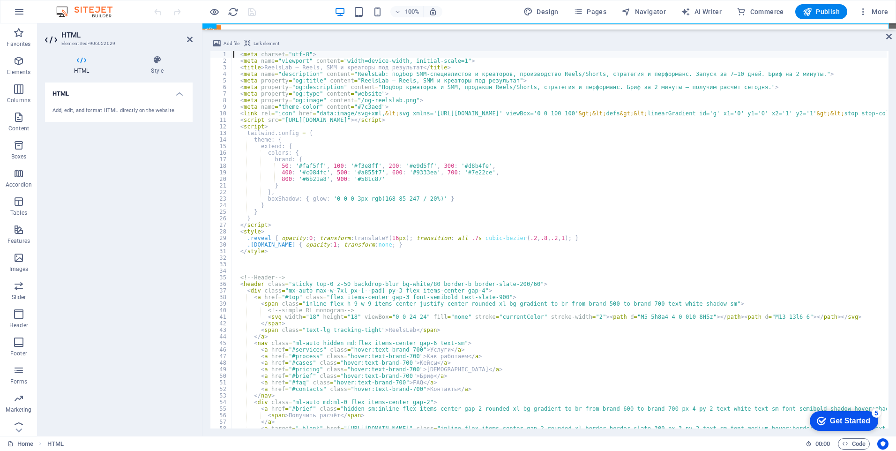
type textarea "<div class="text-sm font-semibold">офлайн‑компания (медицина)</div> <p class="m…"
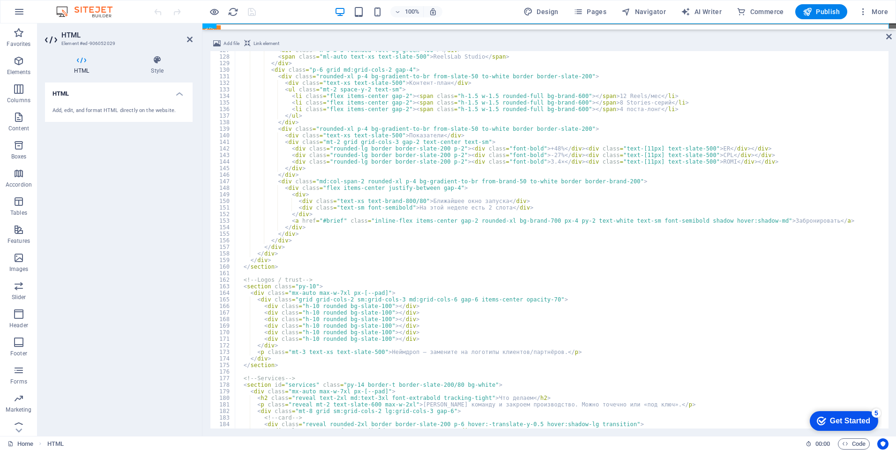
scroll to position [834, 0]
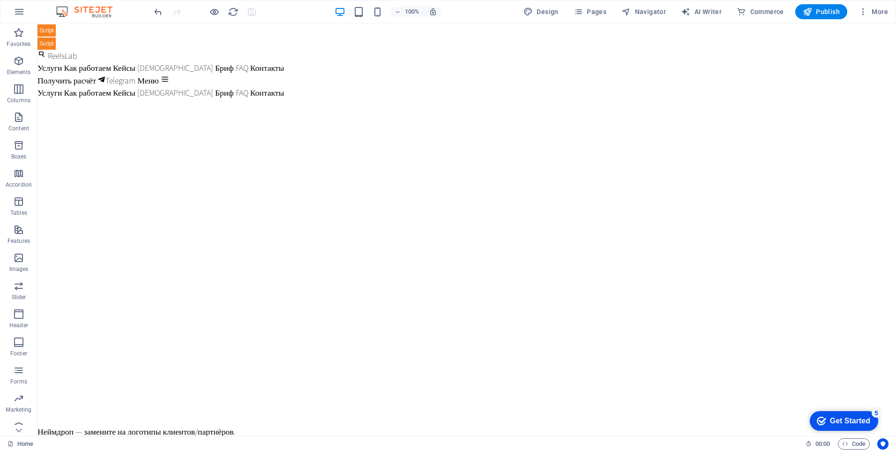
click at [255, 15] on div at bounding box center [204, 11] width 105 height 15
click at [883, 11] on span "More" at bounding box center [874, 11] width 30 height 9
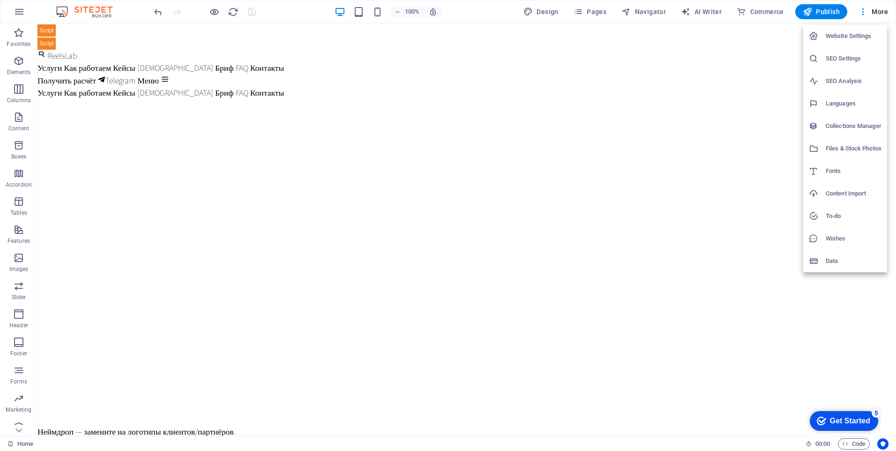
click at [47, 32] on div at bounding box center [448, 225] width 896 height 451
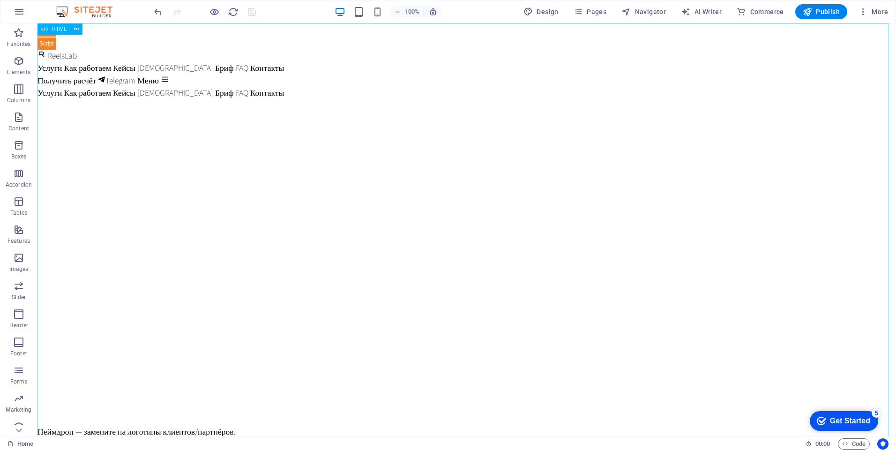
click at [57, 30] on span "HTML" at bounding box center [59, 29] width 15 height 6
click at [78, 29] on icon at bounding box center [76, 29] width 5 height 10
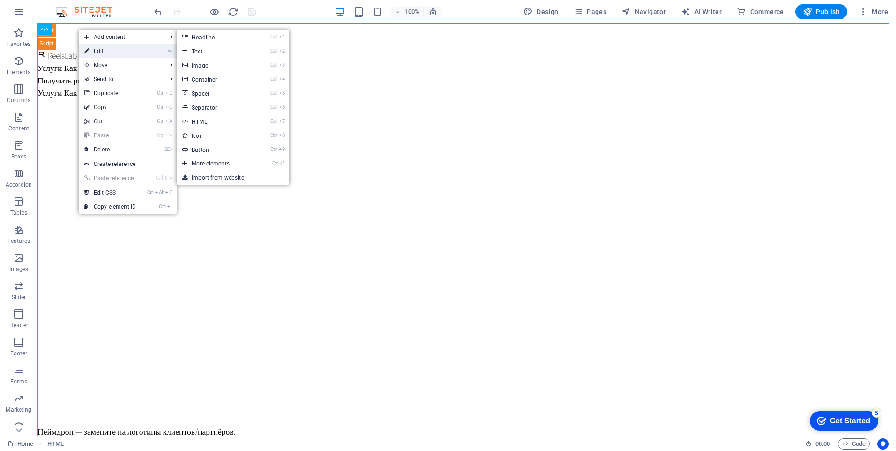
click at [116, 47] on link "⏎ Edit" at bounding box center [110, 51] width 63 height 14
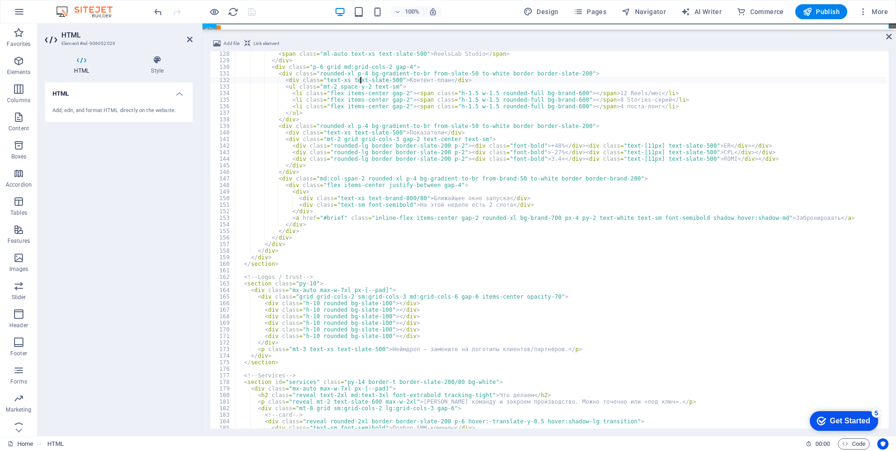
click at [359, 83] on div "< span class = "ml-auto text-xs text-slate-500" > ReelsLab Studio </ span > </ …" at bounding box center [854, 245] width 1239 height 389
type textarea "</html>"
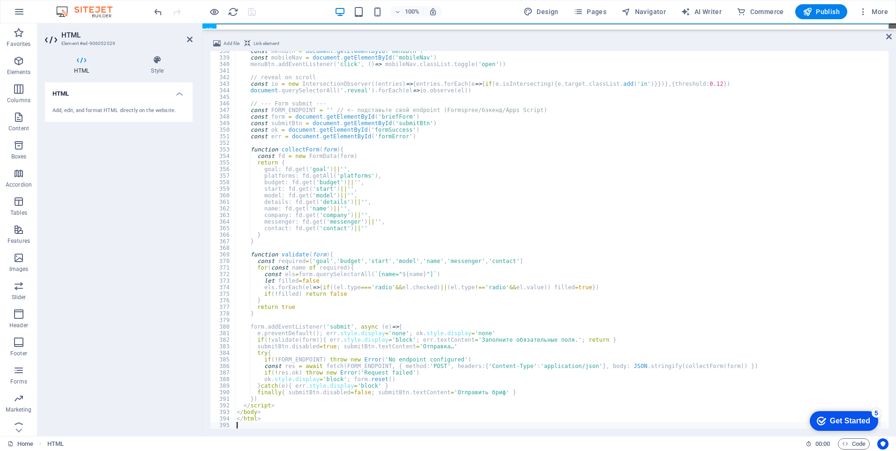
scroll to position [2217, 0]
click at [882, 446] on icon "Usercentrics" at bounding box center [883, 444] width 7 height 7
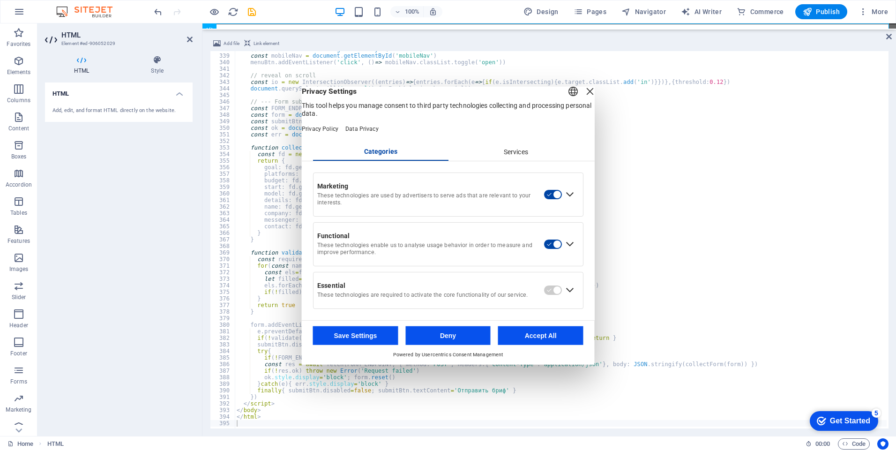
click at [566, 343] on button "Accept All" at bounding box center [540, 335] width 85 height 19
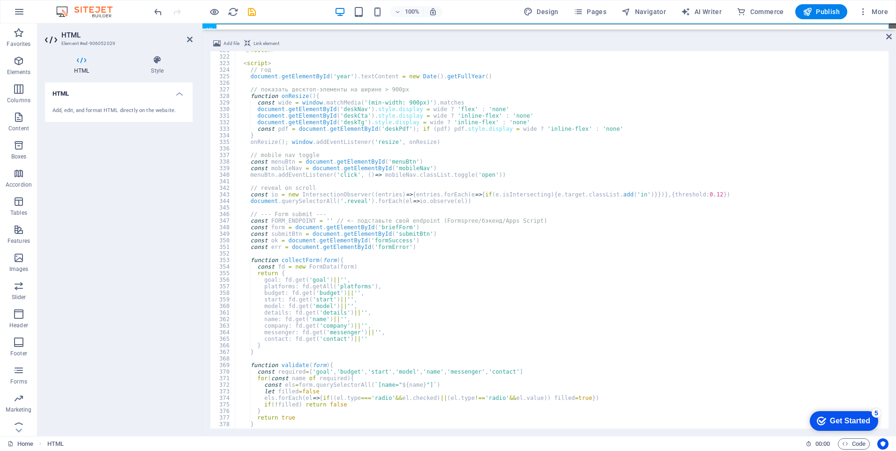
scroll to position [2048, 0]
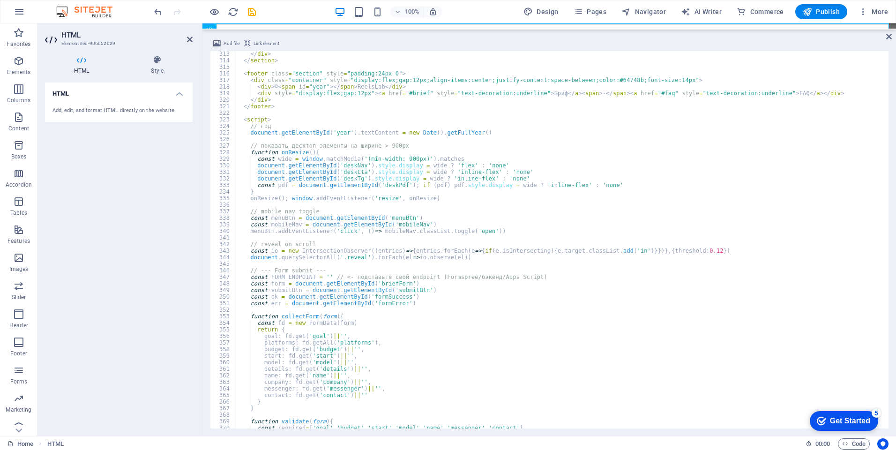
click at [149, 108] on div "Add, edit, and format HTML directly on the website." at bounding box center [119, 111] width 133 height 8
click at [164, 93] on h4 "HTML" at bounding box center [119, 91] width 148 height 17
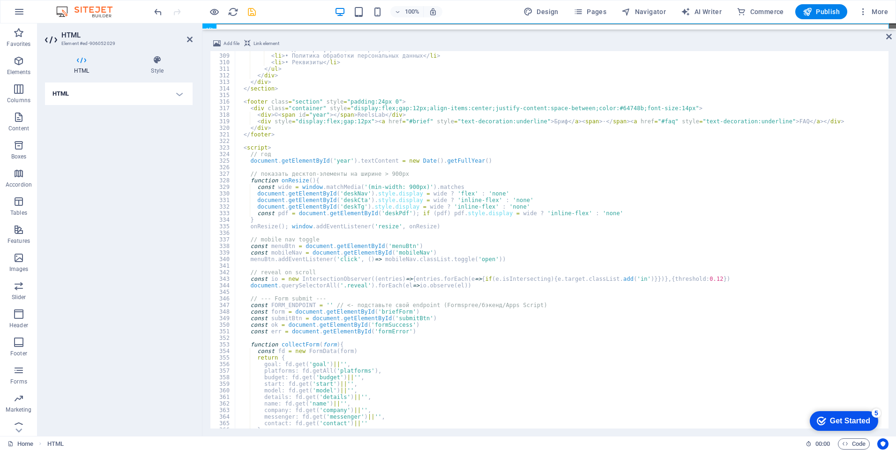
click at [255, 12] on icon "save" at bounding box center [252, 12] width 11 height 11
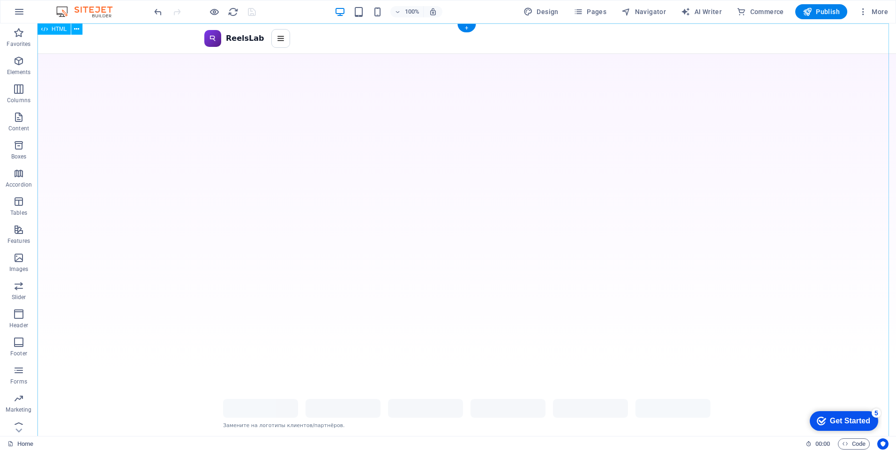
scroll to position [0, 0]
click at [54, 31] on span "HTML" at bounding box center [59, 29] width 15 height 6
click at [77, 29] on icon at bounding box center [76, 29] width 5 height 10
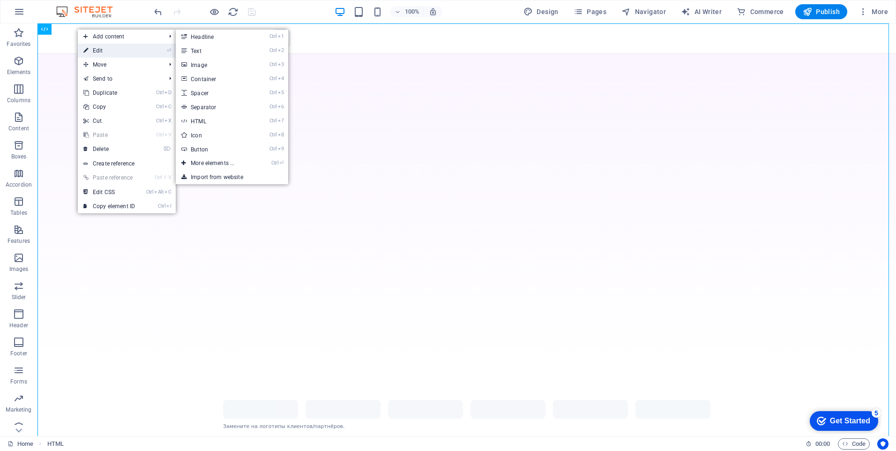
click at [102, 50] on link "⏎ Edit" at bounding box center [109, 51] width 63 height 14
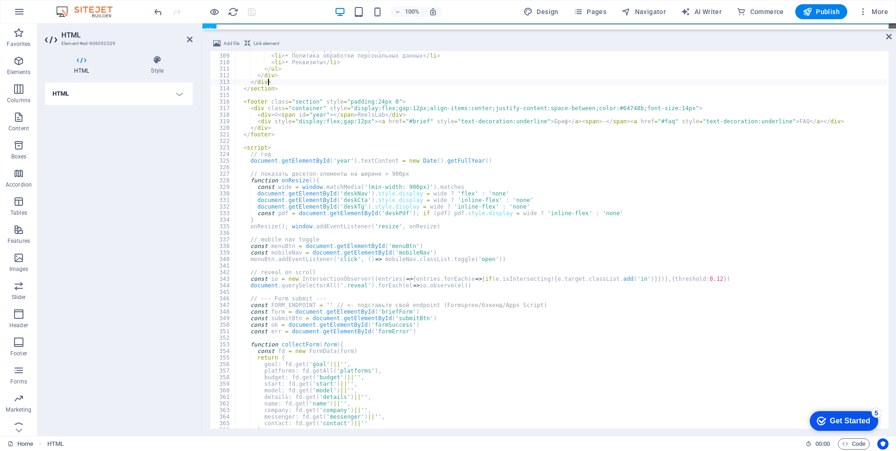
type textarea "</html>"
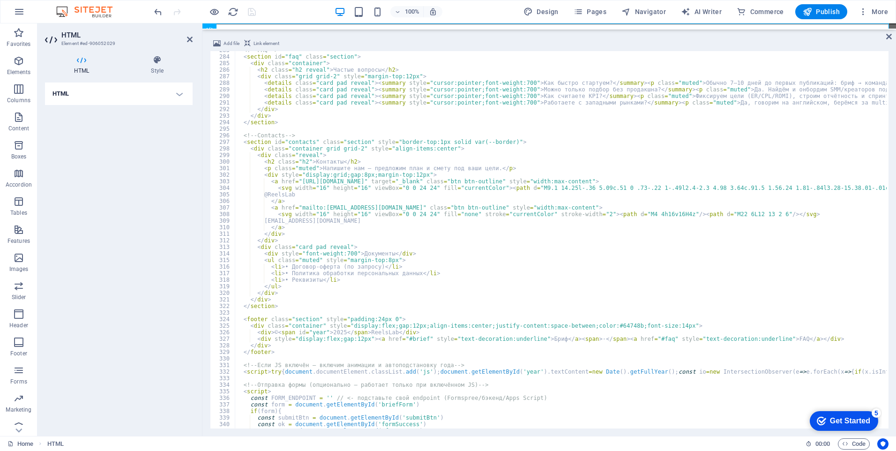
scroll to position [1827, 0]
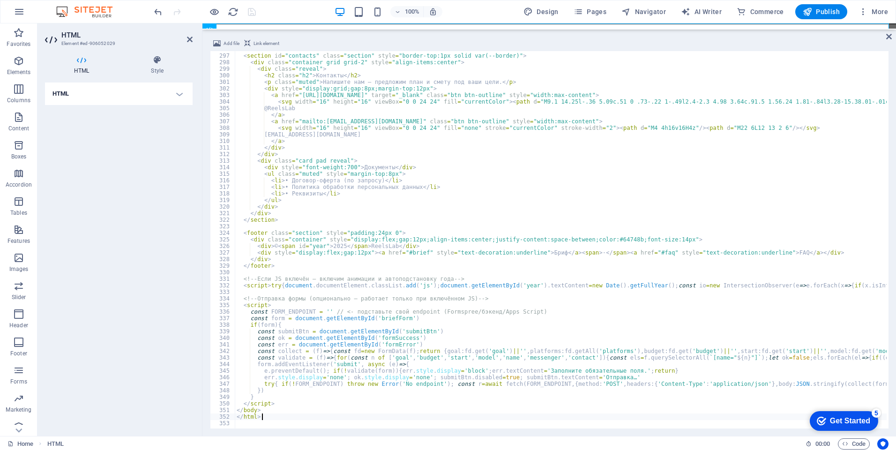
type textarea "const FORM_ENDPOINT = '' // <- подставьте свой endpoint (Formspree/бэкенд/Apps …"
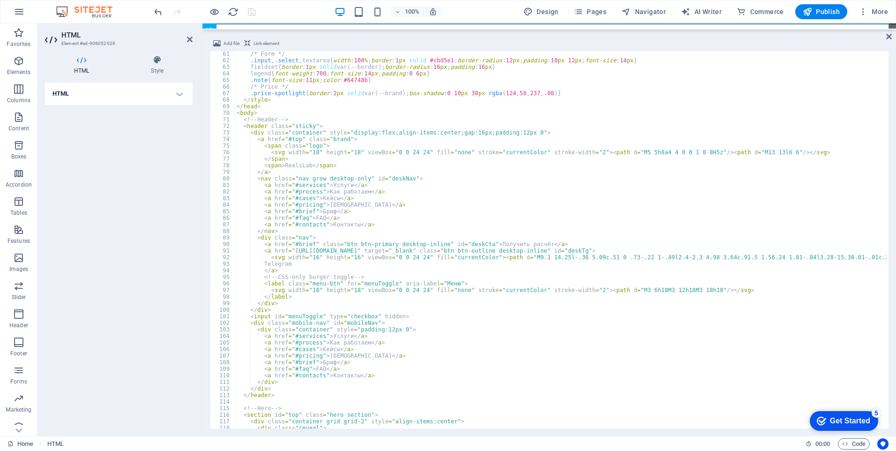
scroll to position [394, 0]
click at [254, 14] on div at bounding box center [204, 11] width 105 height 15
click at [253, 14] on icon "save" at bounding box center [252, 12] width 11 height 11
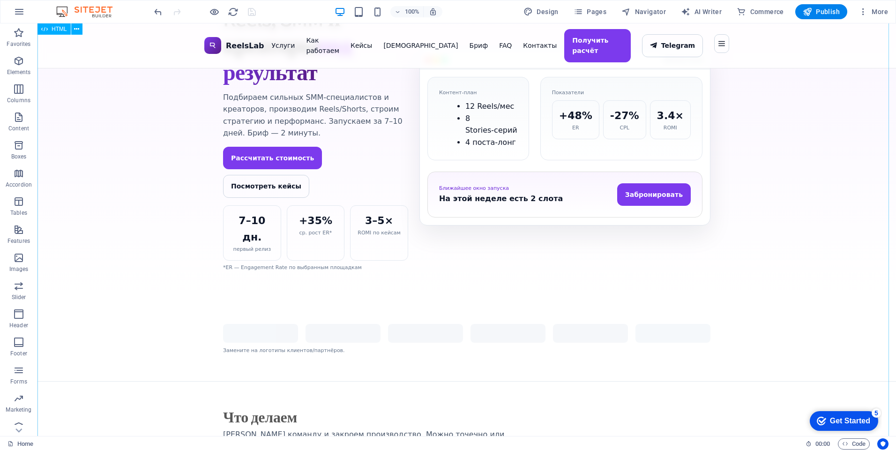
scroll to position [0, 0]
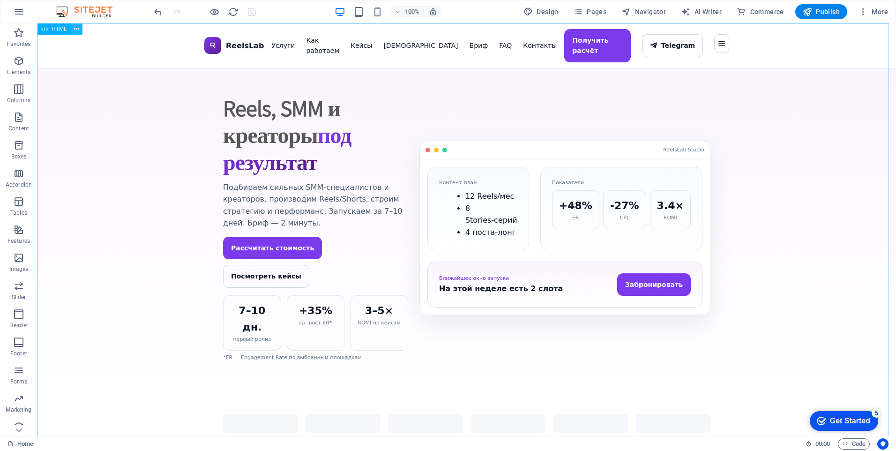
click at [78, 29] on icon at bounding box center [76, 29] width 5 height 10
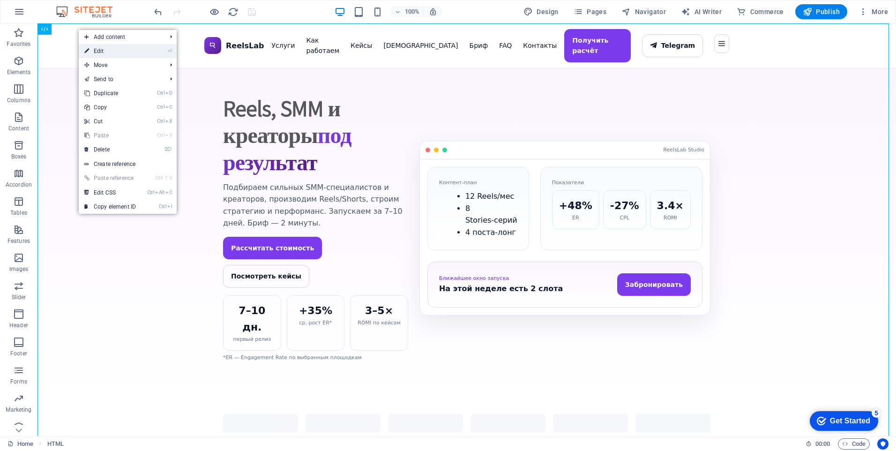
click at [95, 50] on link "⏎ Edit" at bounding box center [110, 51] width 63 height 14
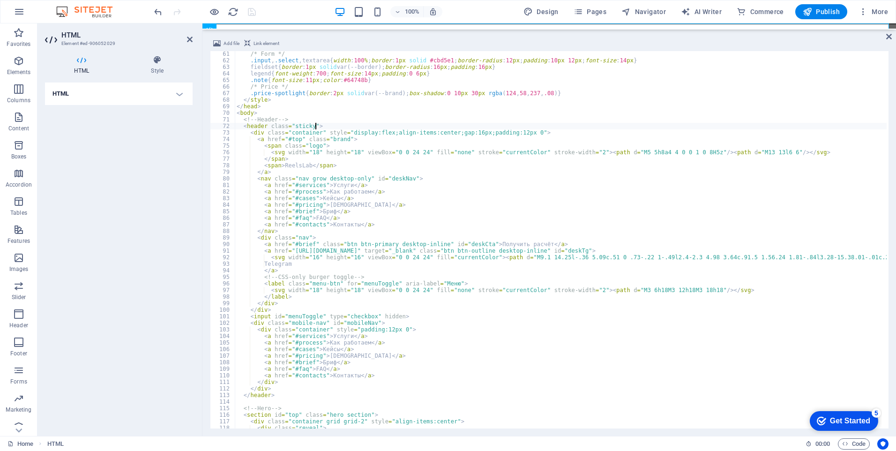
type textarea "</html>"
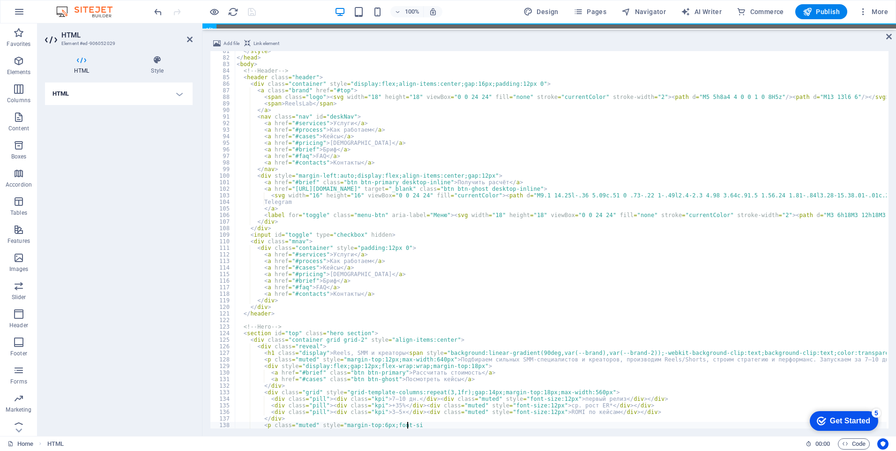
scroll to position [528, 0]
click at [329, 97] on div "</ style > </ head > < body > <!-- Header --> < header class = "header" > < div…" at bounding box center [715, 242] width 961 height 389
click at [340, 153] on div "</ style > </ head > < body > <!-- Header --> < header class = "header" > < div…" at bounding box center [715, 242] width 961 height 389
type textarea "<a href="#faq">FAQ</a>"
click at [251, 7] on div at bounding box center [204, 11] width 105 height 15
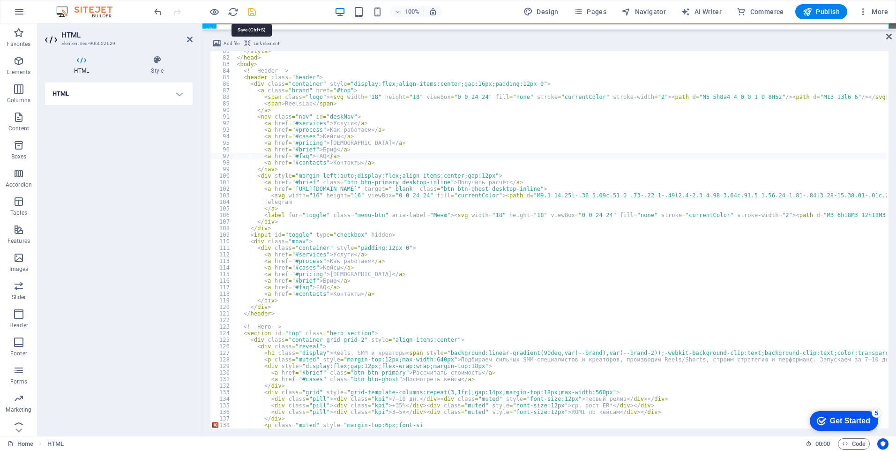
click at [253, 10] on icon "save" at bounding box center [252, 12] width 11 height 11
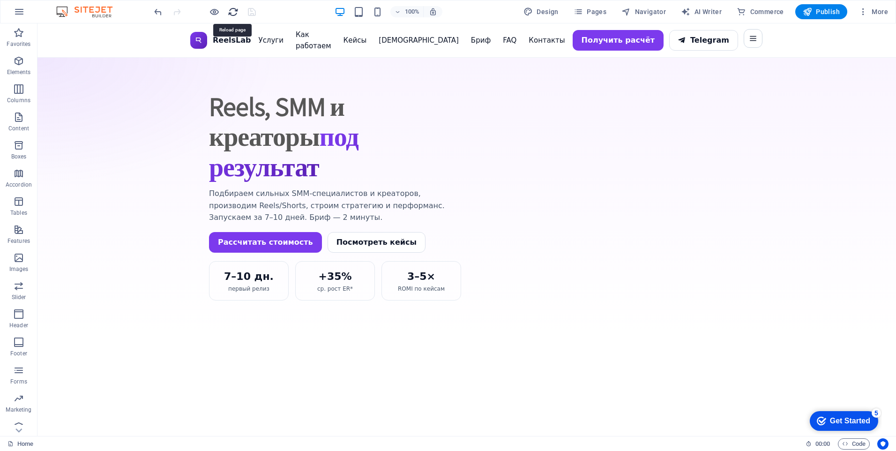
click at [233, 13] on icon "reload" at bounding box center [233, 12] width 11 height 11
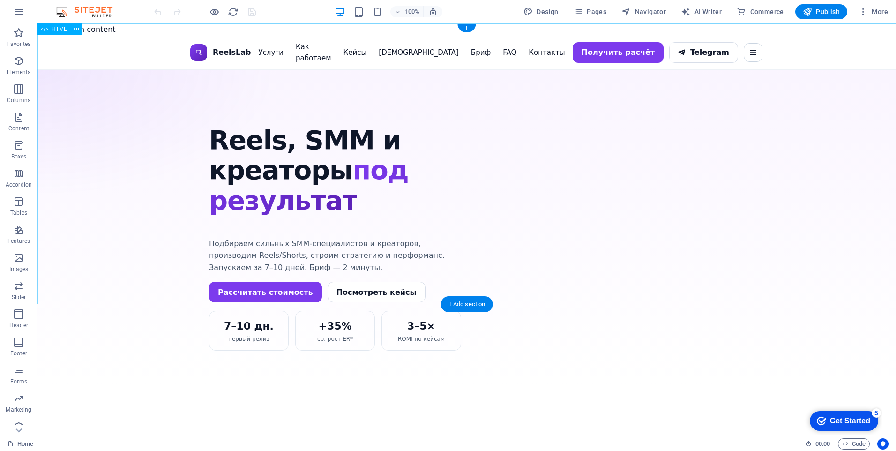
scroll to position [0, 0]
click at [680, 354] on html "Skip to main content ReelsLab — Reels, SMM и креаторы под результат ReelsLab Ус…" at bounding box center [467, 203] width 859 height 361
click at [263, 38] on div "ReelsLab — Reels, SMM и креаторы под результат ReelsLab Услуги Как работаем [PE…" at bounding box center [467, 210] width 859 height 349
click at [288, 39] on div "ReelsLab — Reels, SMM и креаторы под результат ReelsLab Услуги Как работаем [PE…" at bounding box center [467, 210] width 859 height 349
click at [344, 41] on div "ReelsLab — Reels, SMM и креаторы под результат ReelsLab Услуги Как работаем [PE…" at bounding box center [467, 210] width 859 height 349
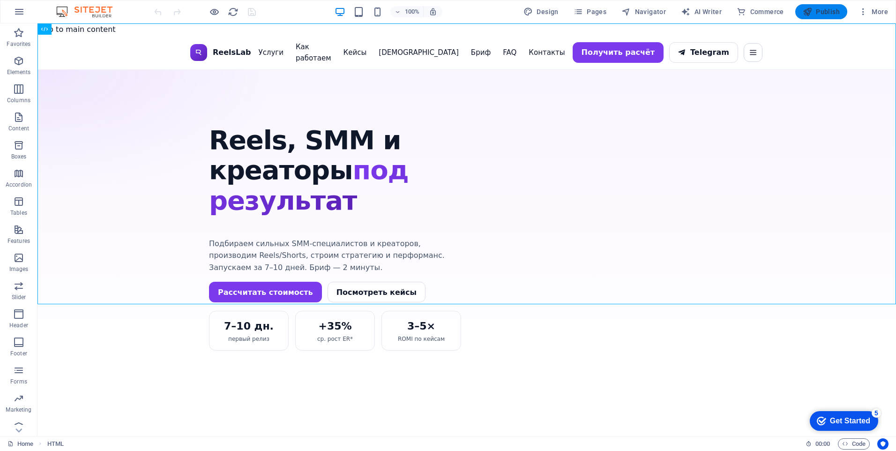
click at [812, 15] on icon "button" at bounding box center [807, 11] width 9 height 9
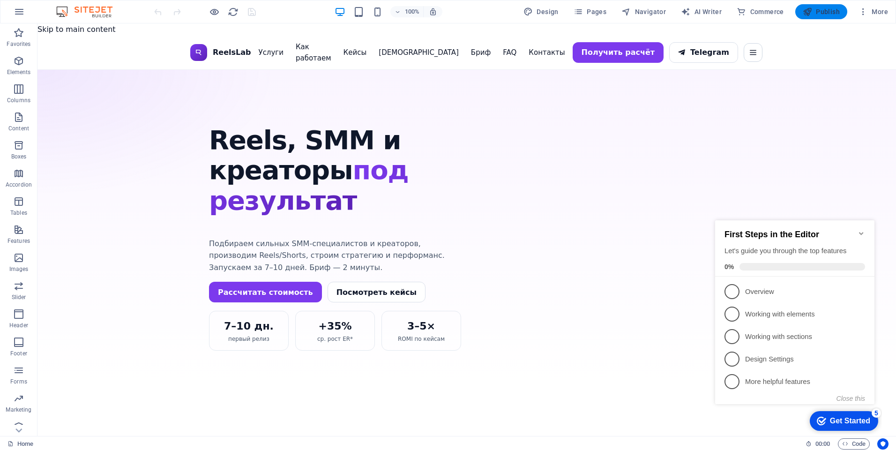
click at [832, 9] on span "Publish" at bounding box center [821, 11] width 37 height 9
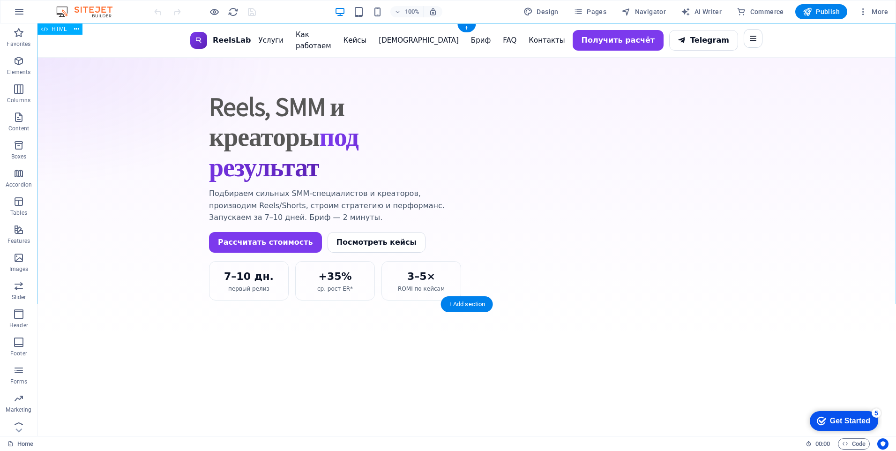
click at [308, 42] on div "ReelsLab — Reels, SMM и креаторы под результат ReelsLab Услуги Как работаем [PE…" at bounding box center [467, 178] width 859 height 311
click at [324, 42] on div "ReelsLab — Reels, SMM и креаторы под результат ReelsLab Услуги Как работаем [PE…" at bounding box center [467, 178] width 859 height 311
click at [50, 28] on div "HTML" at bounding box center [54, 28] width 33 height 11
click at [76, 29] on icon at bounding box center [76, 29] width 5 height 10
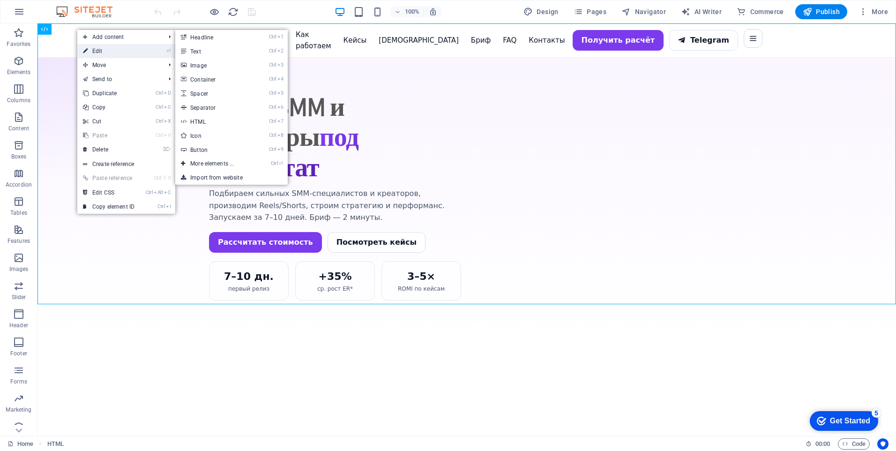
click at [103, 53] on link "⏎ Edit" at bounding box center [108, 51] width 63 height 14
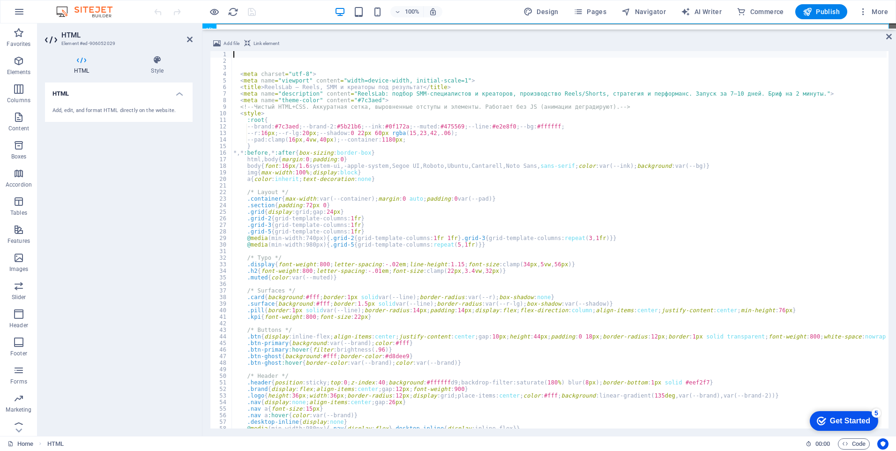
click at [374, 131] on div "< meta charset = "utf-8" > < meta name = "viewport" content = "width=device-wid…" at bounding box center [722, 245] width 980 height 389
type textarea "</div> </div></div></section>"
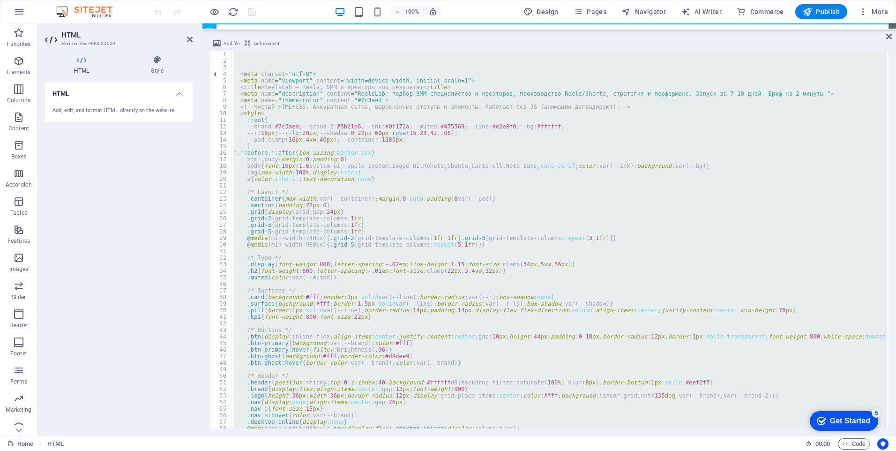
scroll to position [1981, 0]
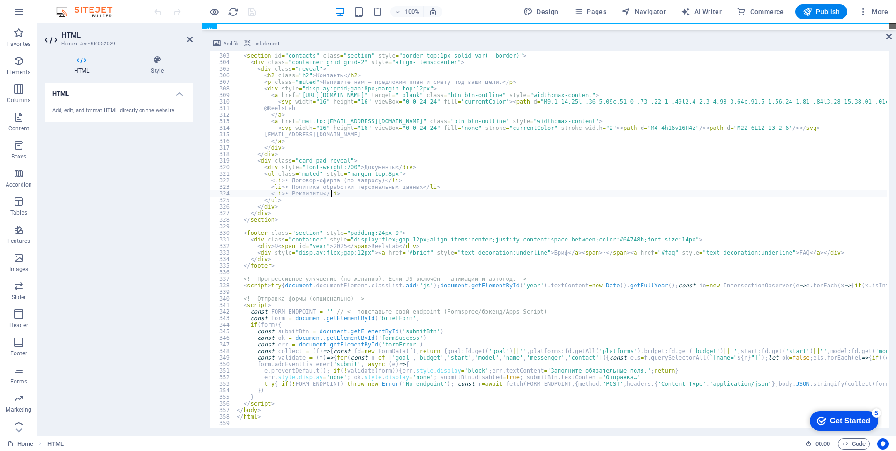
type textarea "@ReelsLab"
click at [202, 213] on div at bounding box center [152, 224] width 99 height 23
click at [253, 13] on icon "save" at bounding box center [252, 12] width 11 height 11
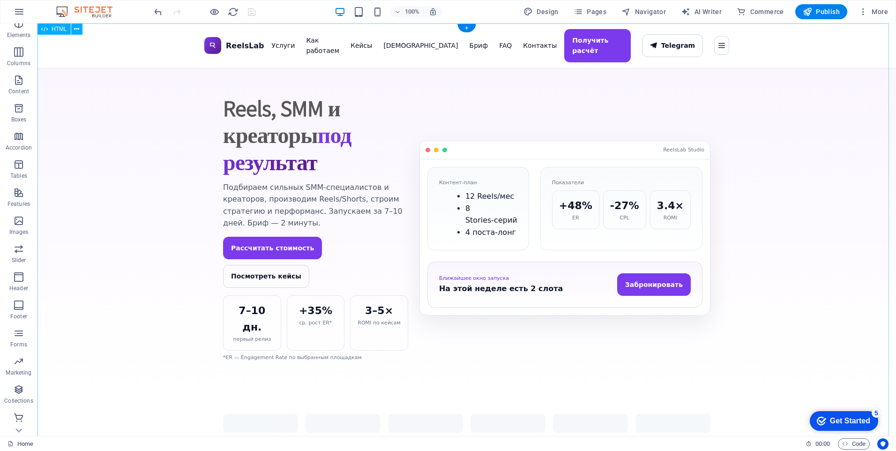
scroll to position [38, 0]
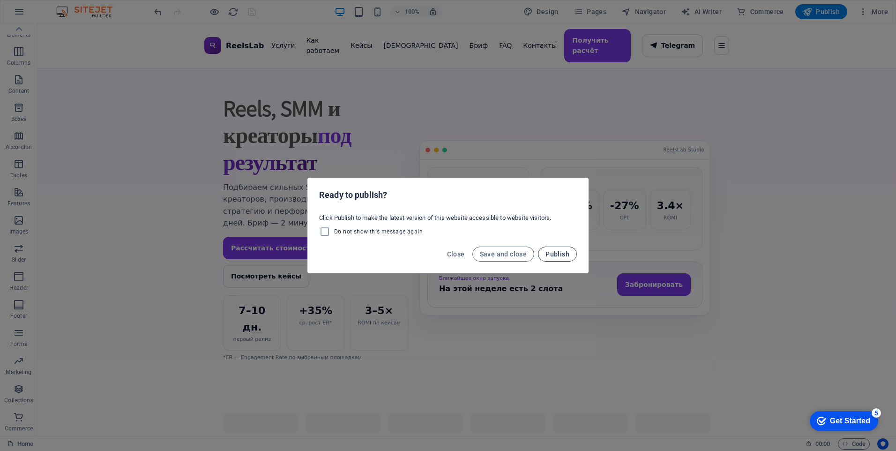
click at [549, 253] on span "Publish" at bounding box center [558, 254] width 24 height 8
